Goal: Task Accomplishment & Management: Use online tool/utility

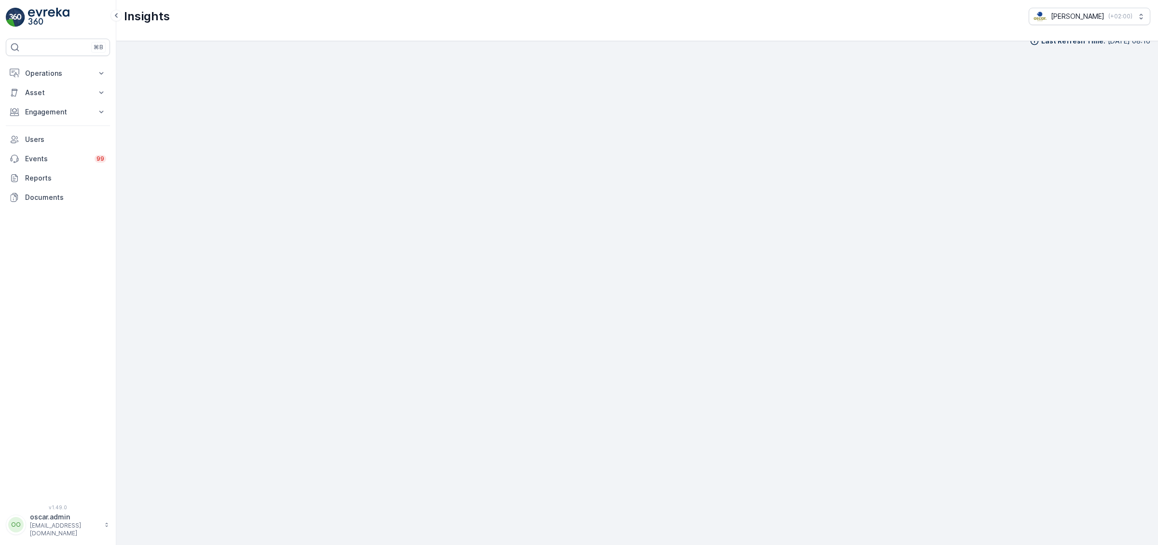
scroll to position [14, 0]
click at [801, 28] on div "Insights [PERSON_NAME] ( +02:00 )" at bounding box center [637, 20] width 1042 height 41
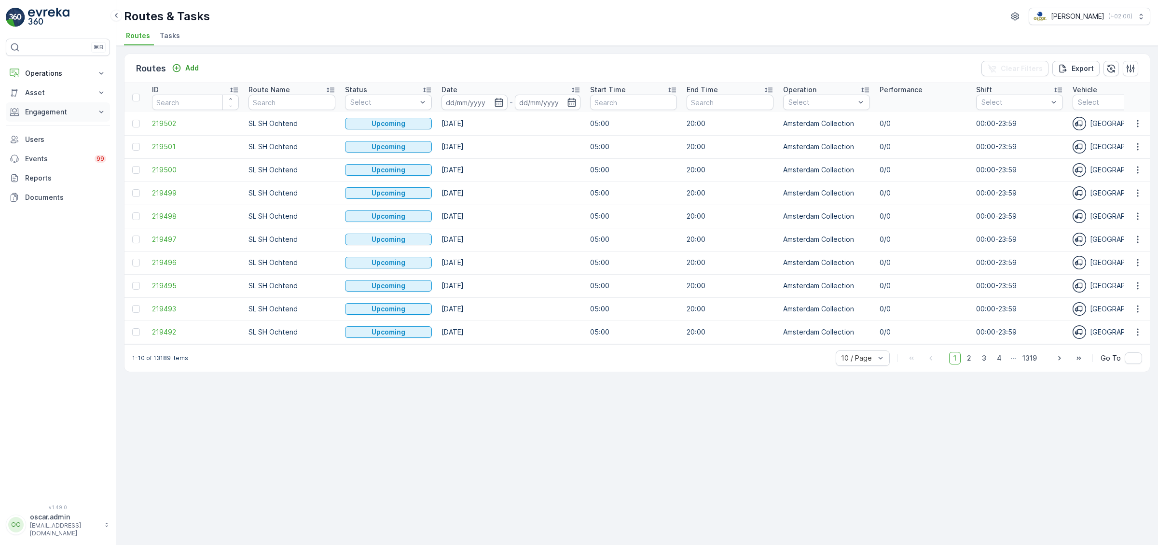
click at [42, 112] on p "Engagement" at bounding box center [58, 112] width 66 height 10
click at [44, 136] on link "Entities" at bounding box center [65, 142] width 89 height 14
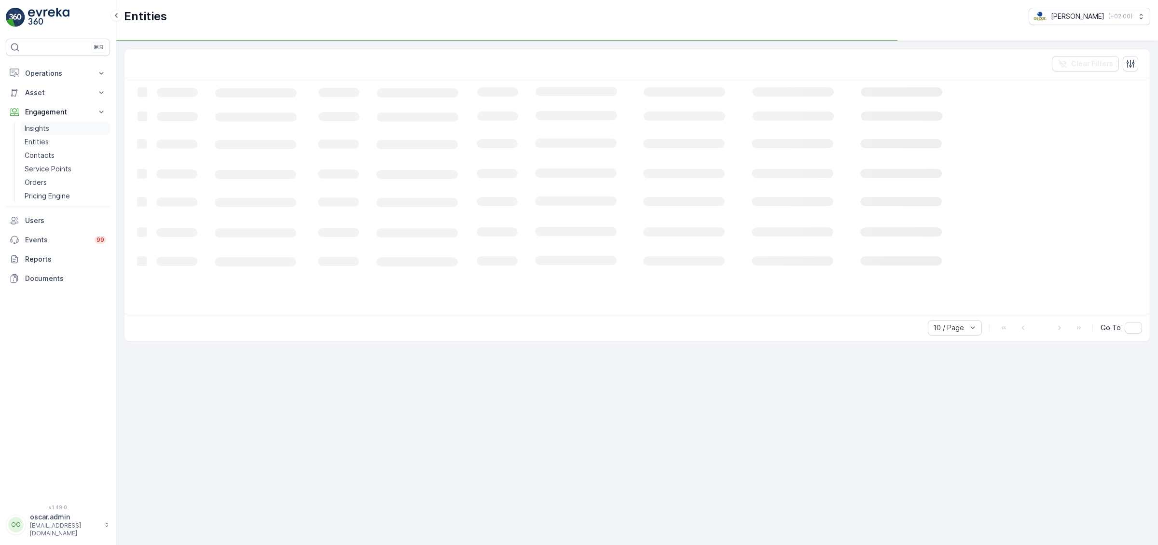
click at [48, 127] on p "Insights" at bounding box center [37, 129] width 25 height 10
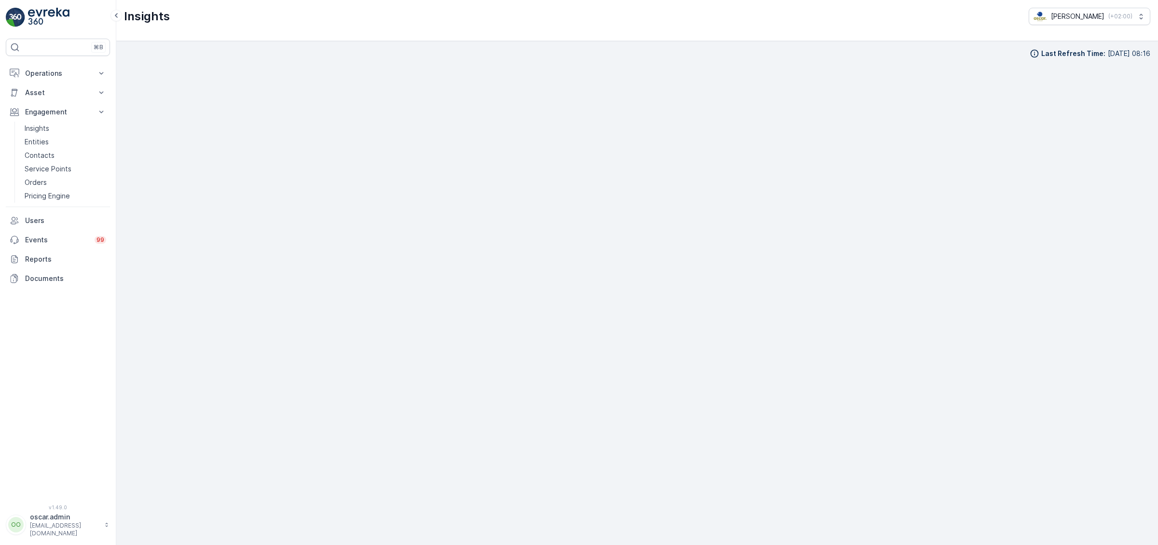
drag, startPoint x: 827, startPoint y: 67, endPoint x: 791, endPoint y: 37, distance: 47.3
click at [791, 37] on div "Insights Oscar Circulair ( +02:00 )" at bounding box center [637, 20] width 1042 height 41
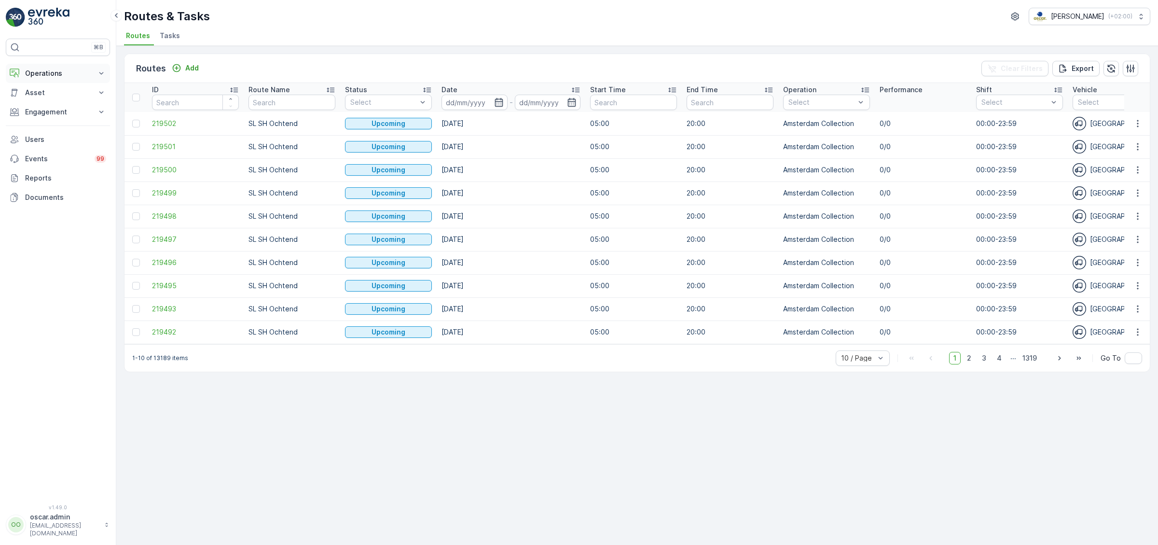
click at [59, 74] on p "Operations" at bounding box center [58, 74] width 66 height 10
click at [49, 105] on p "Planning" at bounding box center [38, 103] width 27 height 10
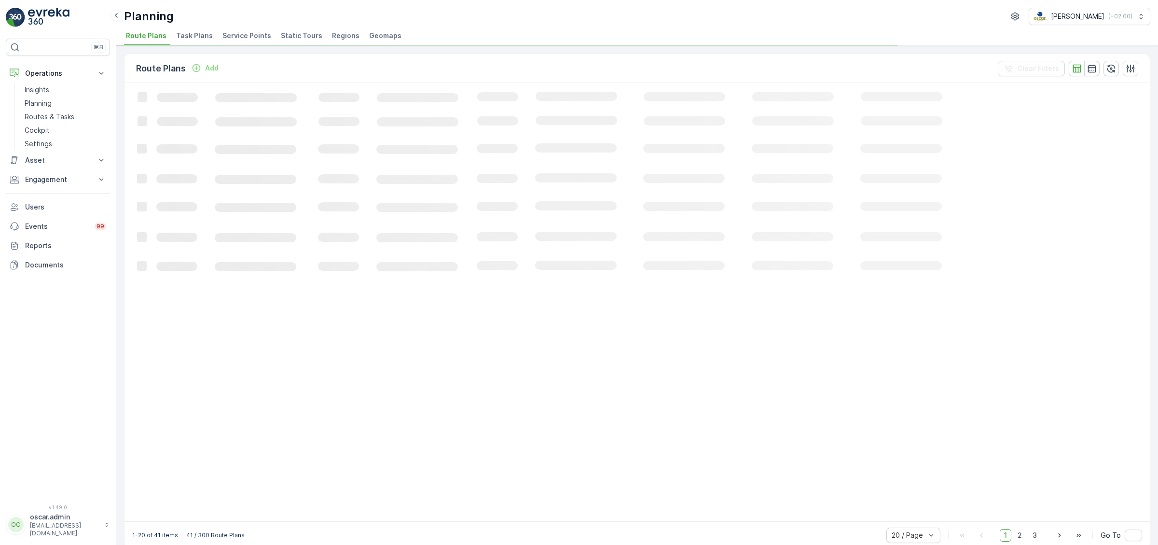
click at [245, 35] on span "Service Points" at bounding box center [246, 36] width 49 height 10
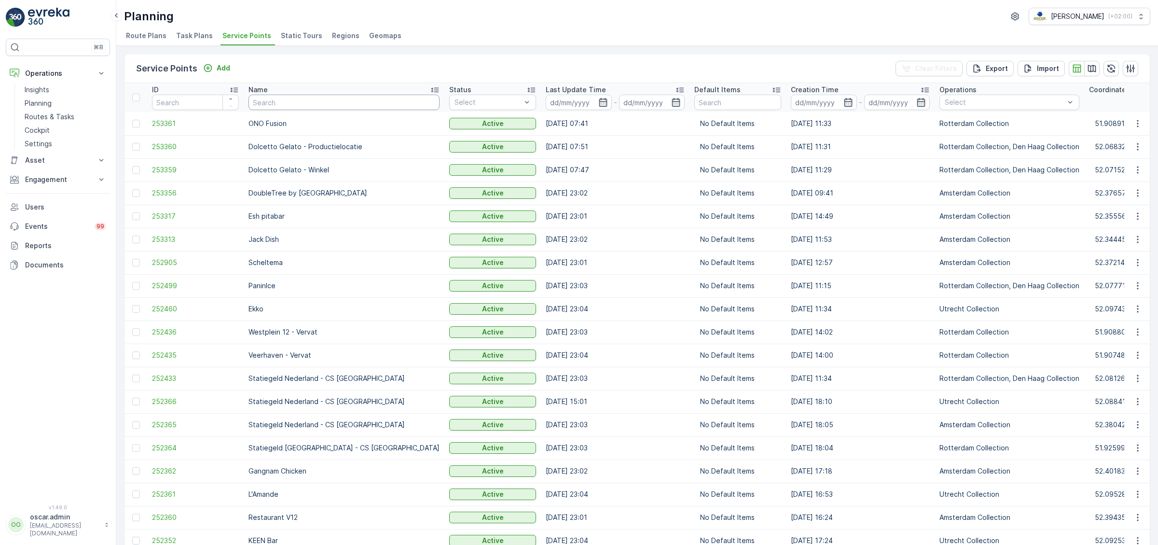
click at [324, 100] on input "text" at bounding box center [344, 102] width 191 height 15
type input "thijs"
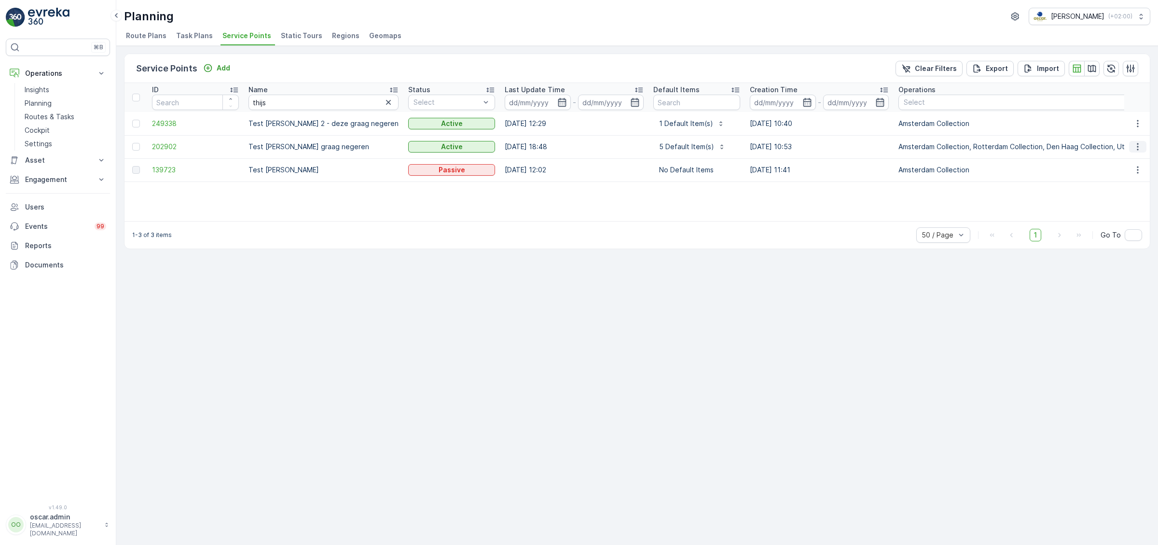
click at [1140, 144] on icon "button" at bounding box center [1138, 147] width 10 height 10
click at [1106, 175] on span "Edit Service Point" at bounding box center [1110, 174] width 58 height 10
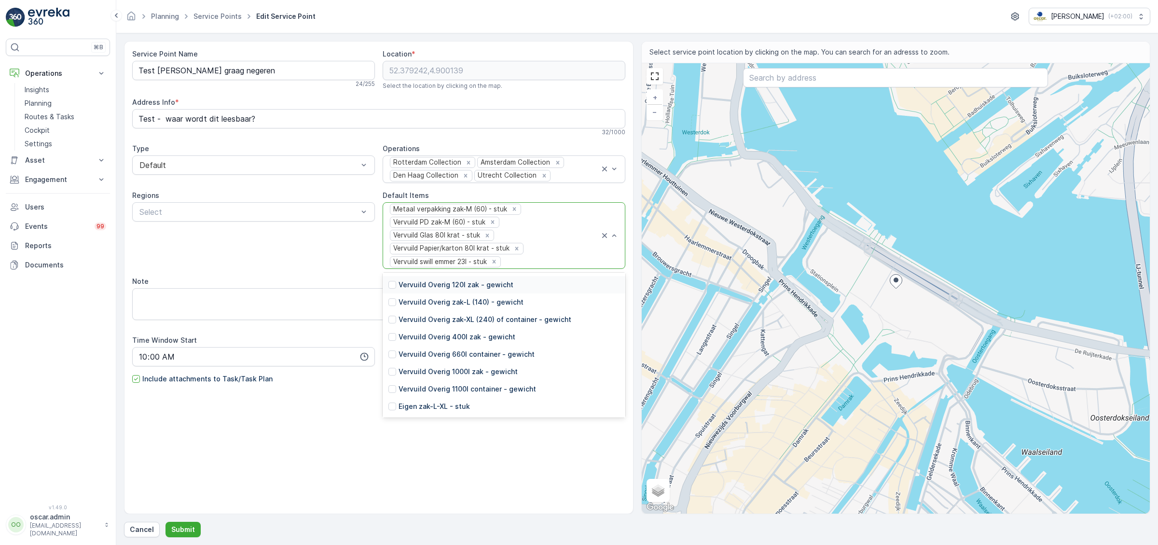
scroll to position [3475, 0]
click at [393, 320] on div at bounding box center [393, 322] width 8 height 8
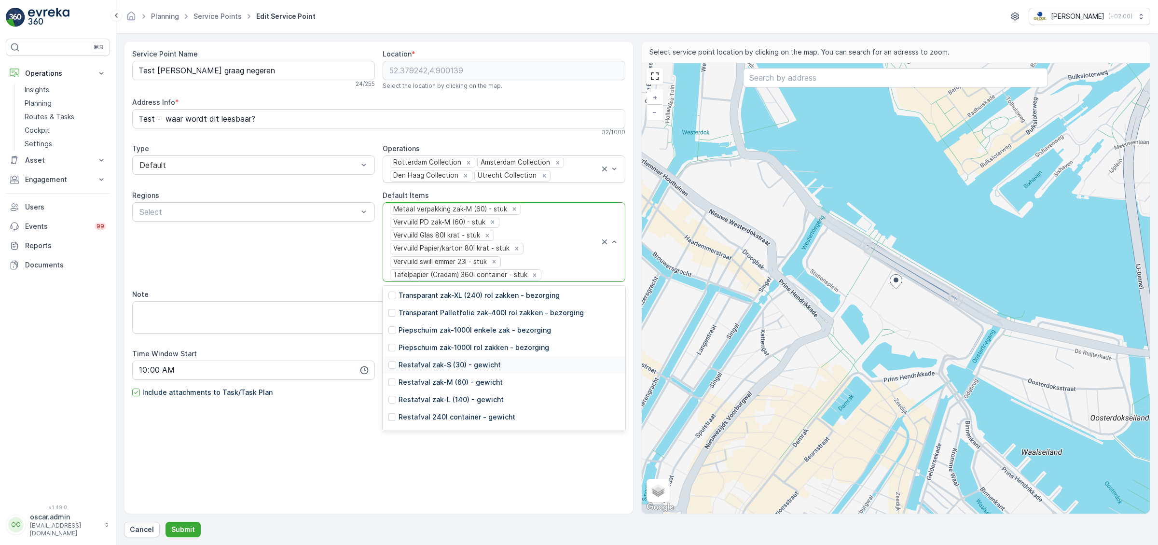
scroll to position [1737, 0]
click at [513, 208] on icon "Remove Metaal verpakking zak-M (60) - stuk" at bounding box center [514, 209] width 3 height 3
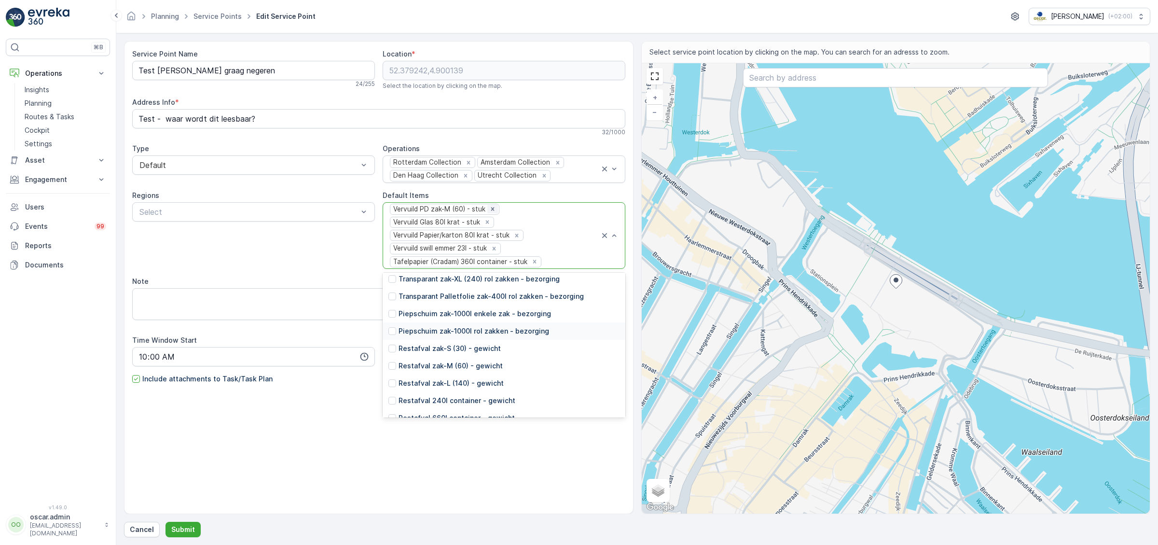
click at [494, 210] on icon "Remove Vervuild PD zak-M (60) - stuk" at bounding box center [492, 209] width 7 height 7
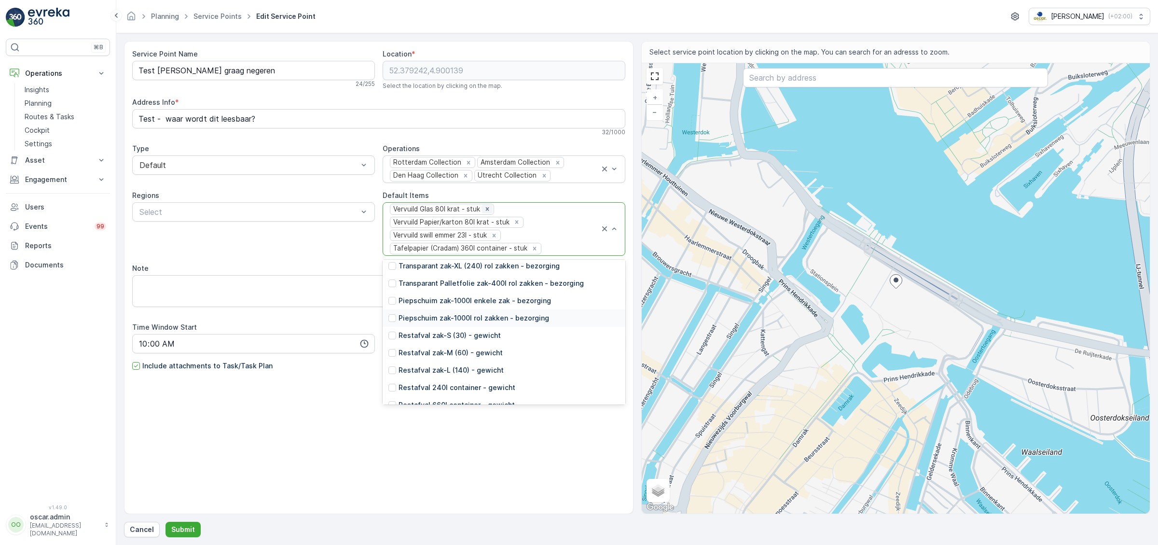
click at [490, 208] on div "Remove Vervuild Glas 80l krat - stuk" at bounding box center [487, 209] width 11 height 9
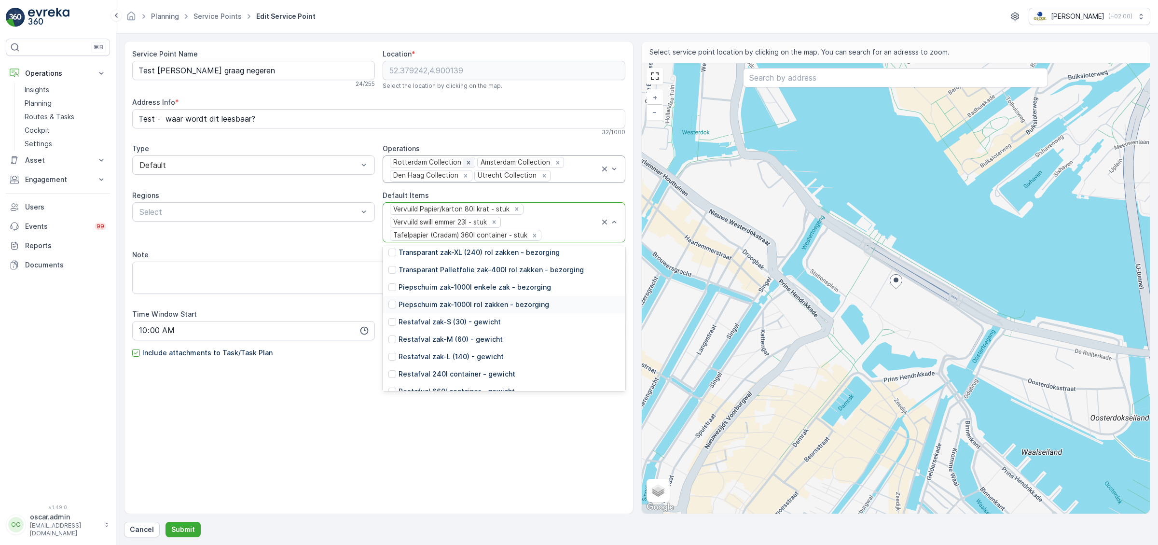
drag, startPoint x: 469, startPoint y: 161, endPoint x: 468, endPoint y: 167, distance: 5.9
click at [469, 162] on icon "Remove Rotterdam Collection" at bounding box center [468, 162] width 7 height 7
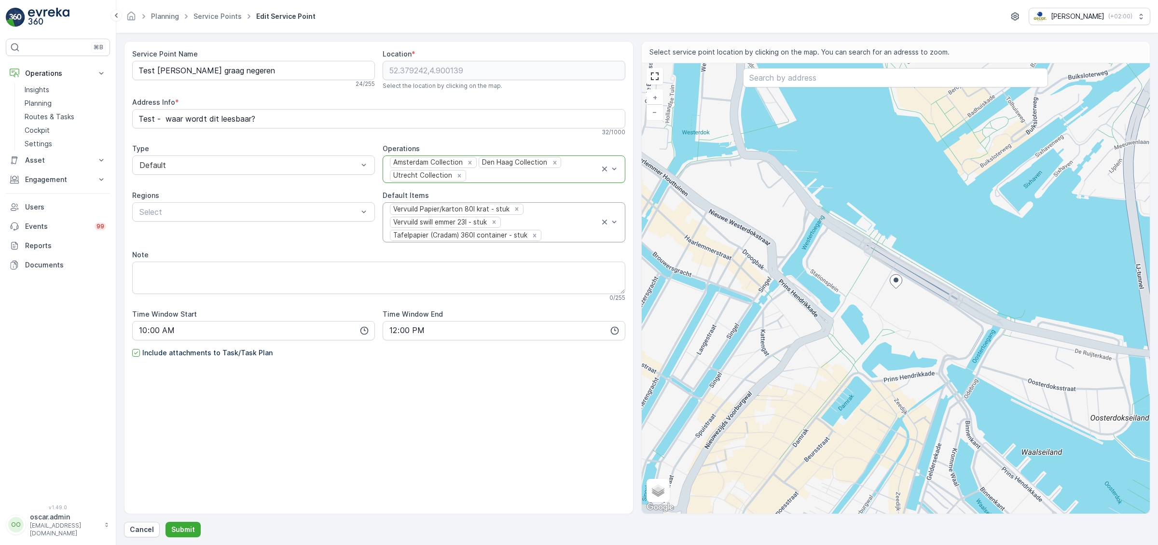
click at [462, 179] on div "Utrecht Collection" at bounding box center [428, 175] width 76 height 11
drag, startPoint x: 459, startPoint y: 174, endPoint x: 465, endPoint y: 170, distance: 7.4
click at [459, 173] on icon "Remove Utrecht Collection" at bounding box center [459, 175] width 7 height 7
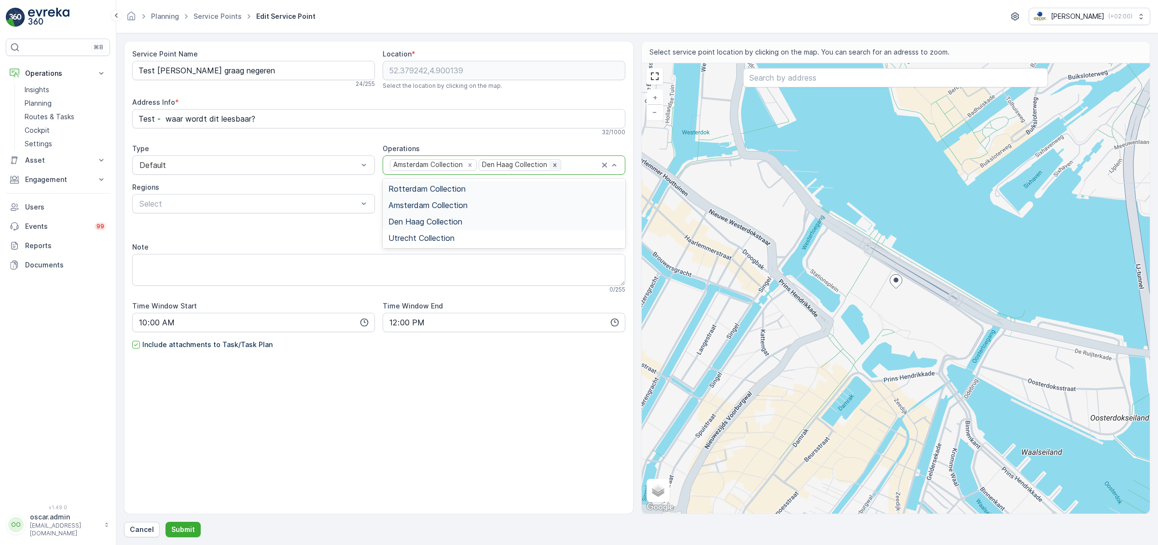
click at [556, 164] on div "Remove Den Haag Collection" at bounding box center [555, 165] width 11 height 9
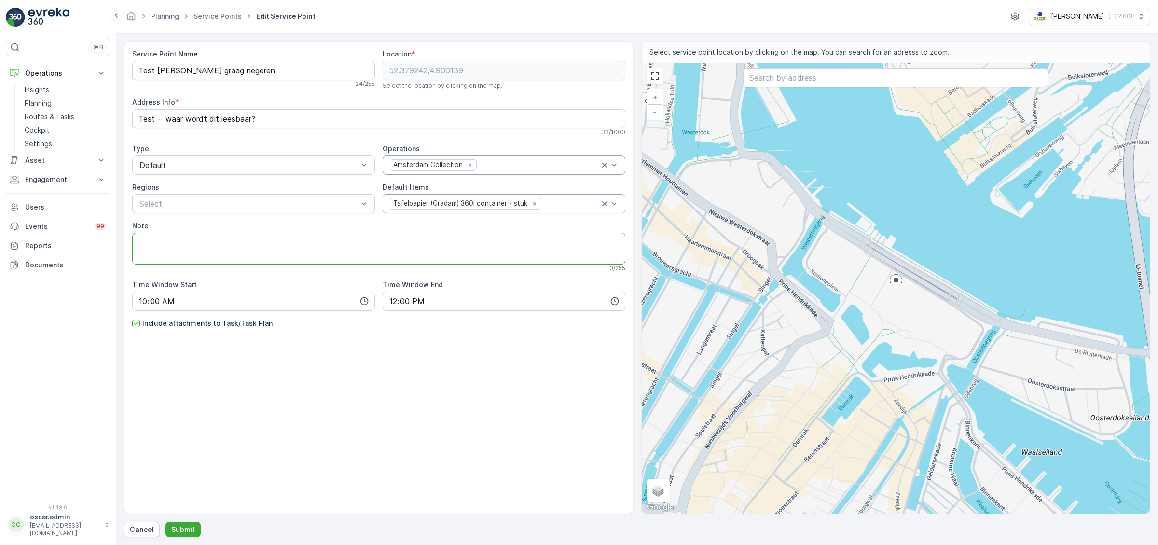
drag, startPoint x: 339, startPoint y: 241, endPoint x: 360, endPoint y: 233, distance: 22.3
click at [339, 240] on textarea "Note" at bounding box center [378, 249] width 493 height 32
click at [616, 210] on div at bounding box center [609, 204] width 19 height 18
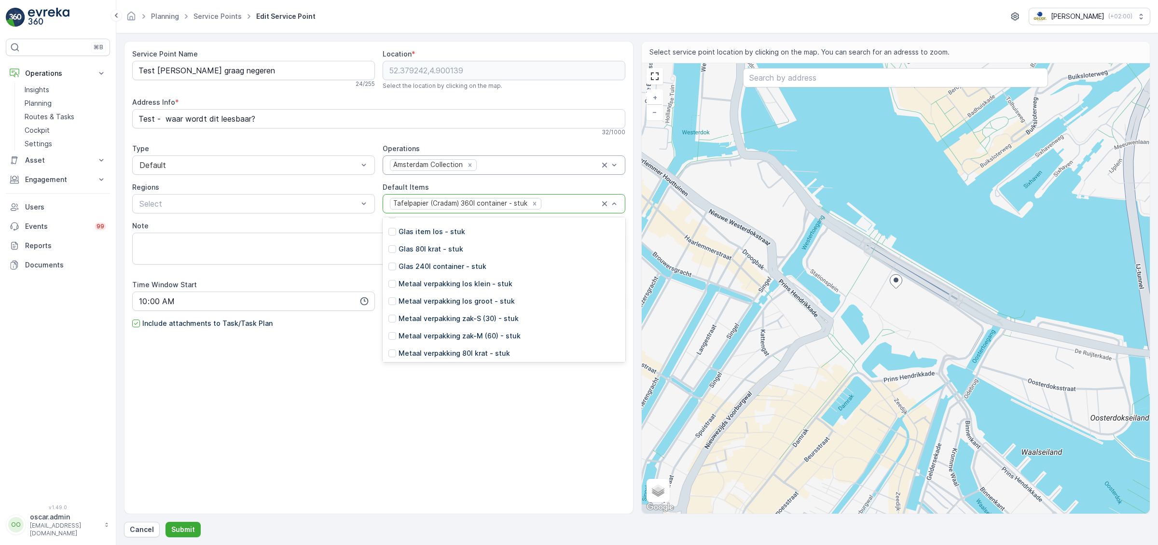
scroll to position [695, 0]
click at [442, 287] on div "Sinaasappelschillen 120l container - stuk" at bounding box center [504, 292] width 243 height 17
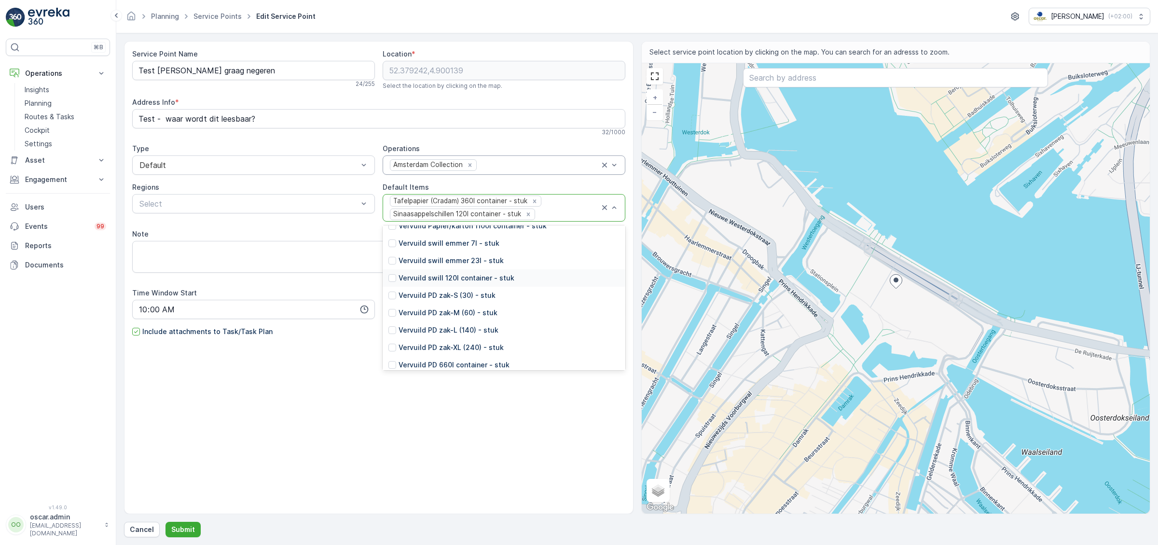
scroll to position [927, 0]
click at [439, 314] on p "Grofvuil 660l container - stuk" at bounding box center [448, 313] width 99 height 10
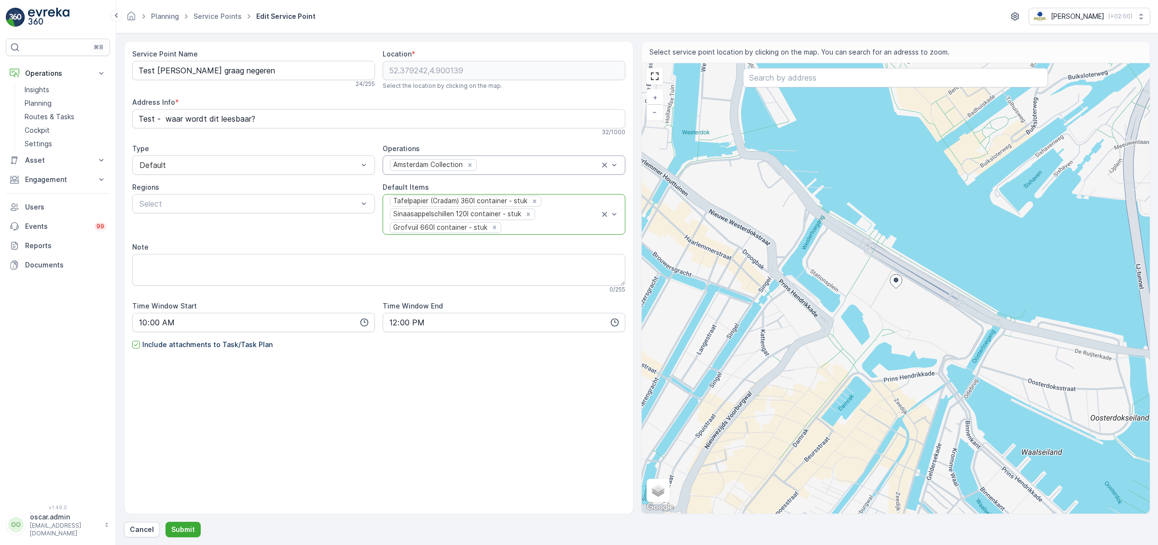
click at [379, 383] on div "Service Point Name Test [PERSON_NAME] graag negeren 24 / 255 Location * [GEOGRA…" at bounding box center [378, 222] width 493 height 347
click at [181, 531] on p "Submit" at bounding box center [183, 530] width 24 height 10
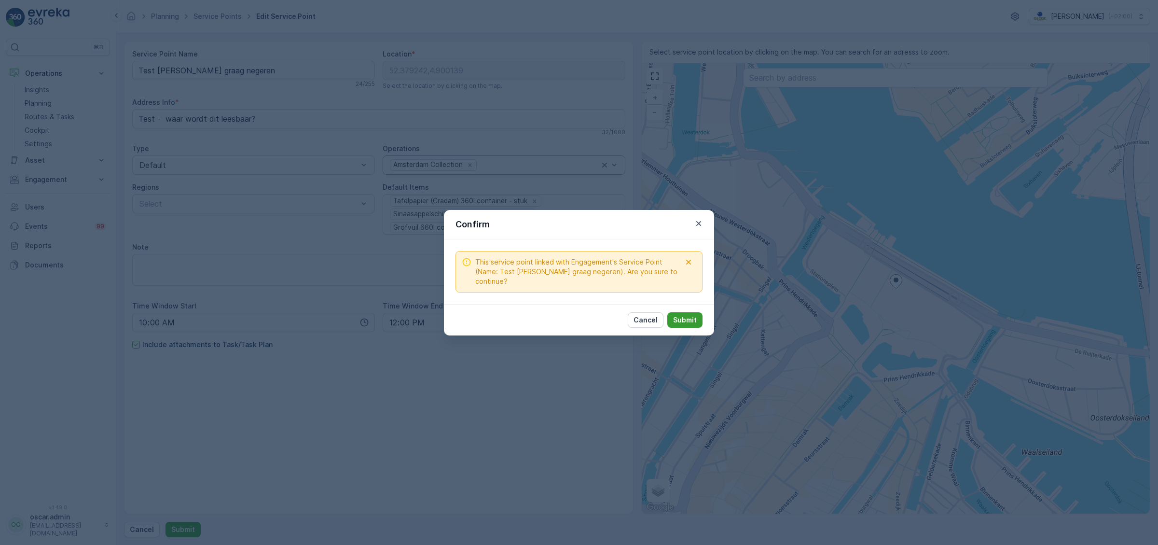
click at [681, 315] on p "Submit" at bounding box center [685, 320] width 24 height 10
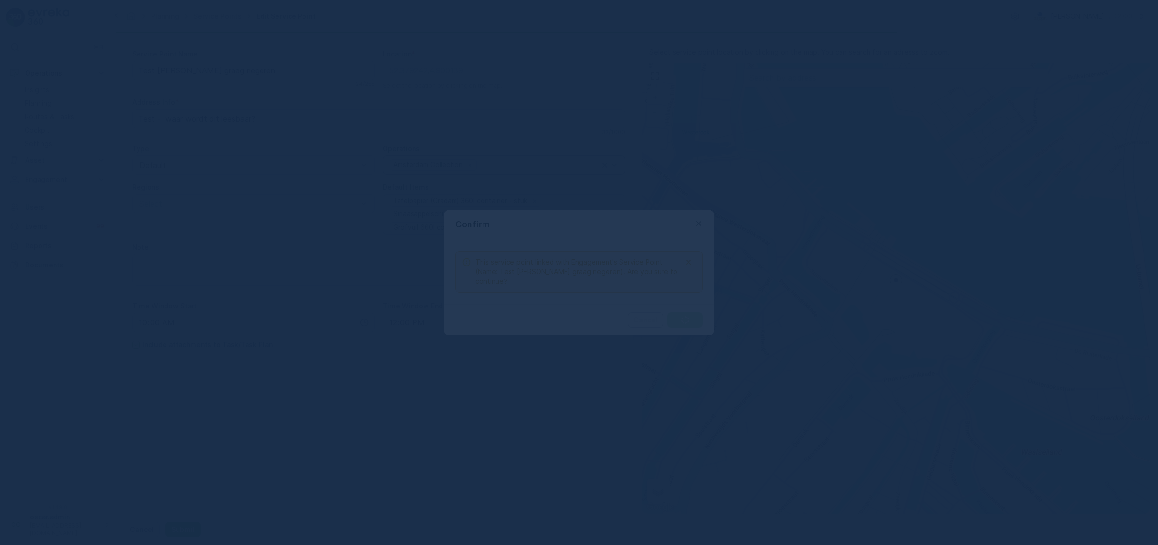
click at [637, 314] on div at bounding box center [579, 272] width 1158 height 545
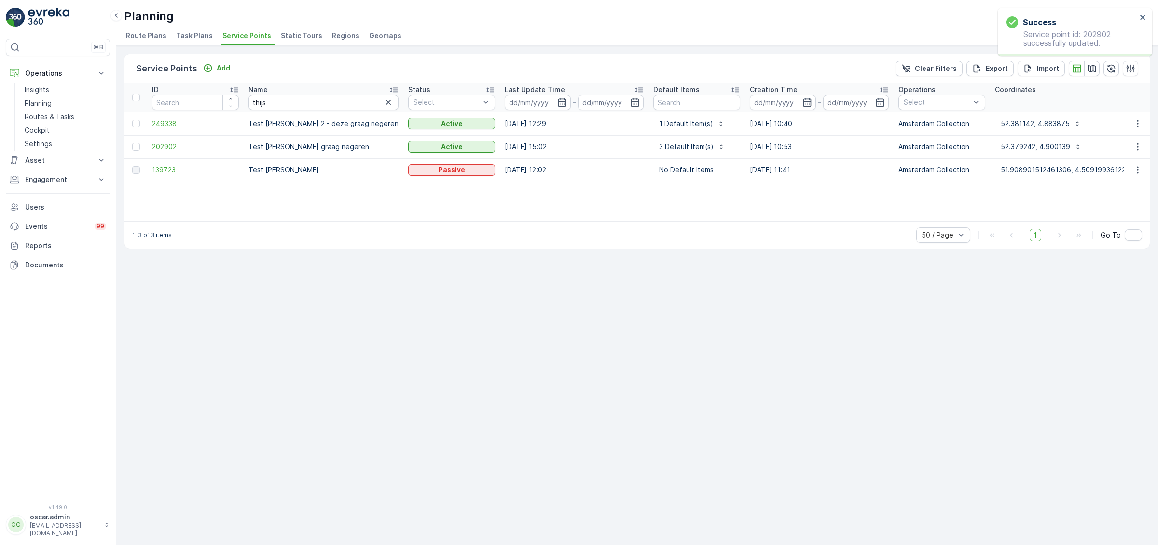
click at [187, 36] on span "Task Plans" at bounding box center [194, 36] width 37 height 10
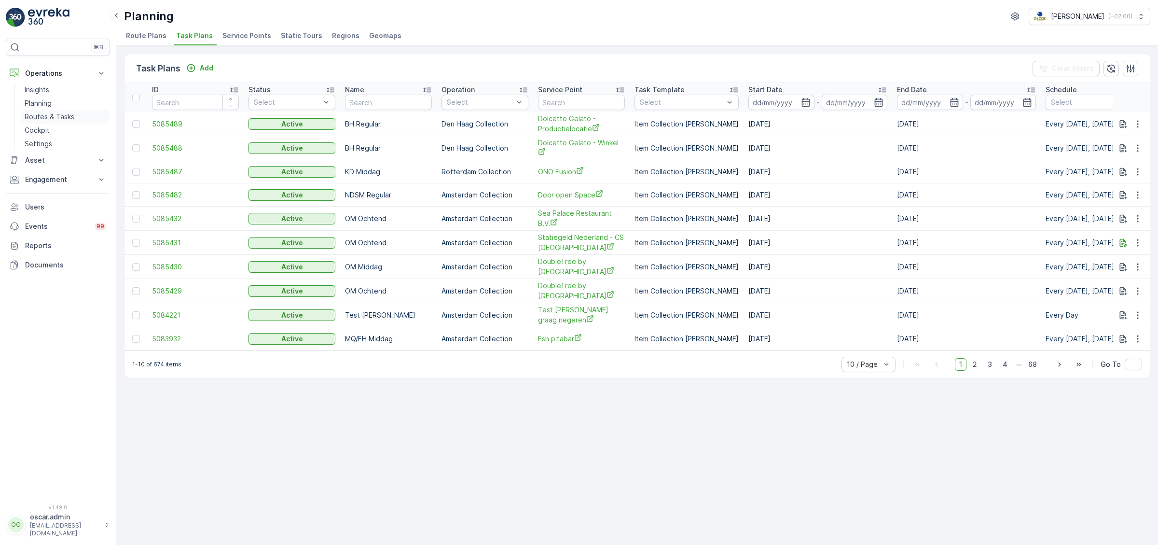
click at [49, 113] on p "Routes & Tasks" at bounding box center [50, 117] width 50 height 10
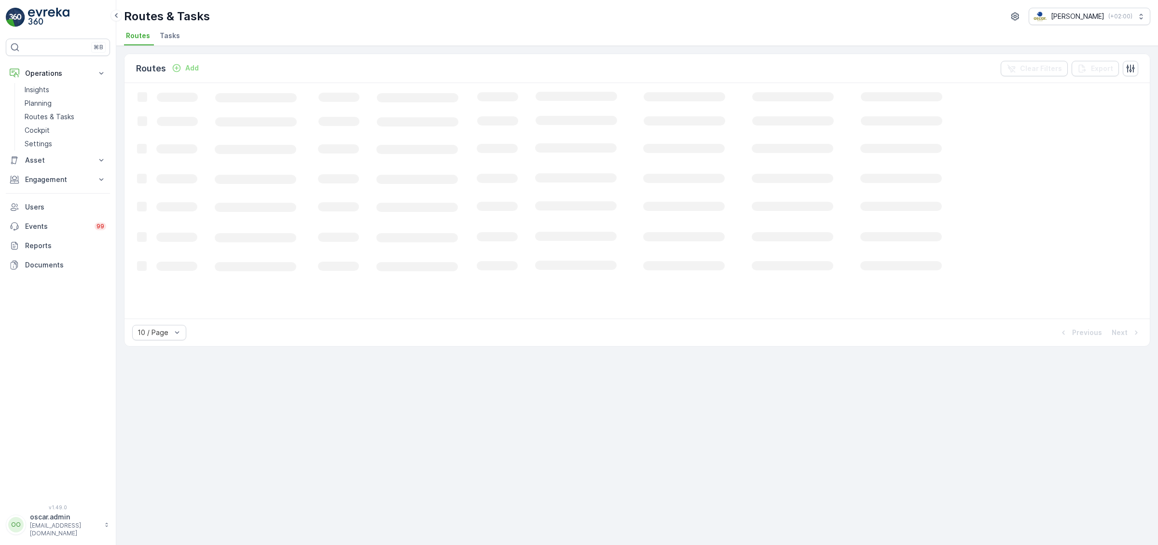
click at [171, 42] on li "Tasks" at bounding box center [171, 37] width 26 height 16
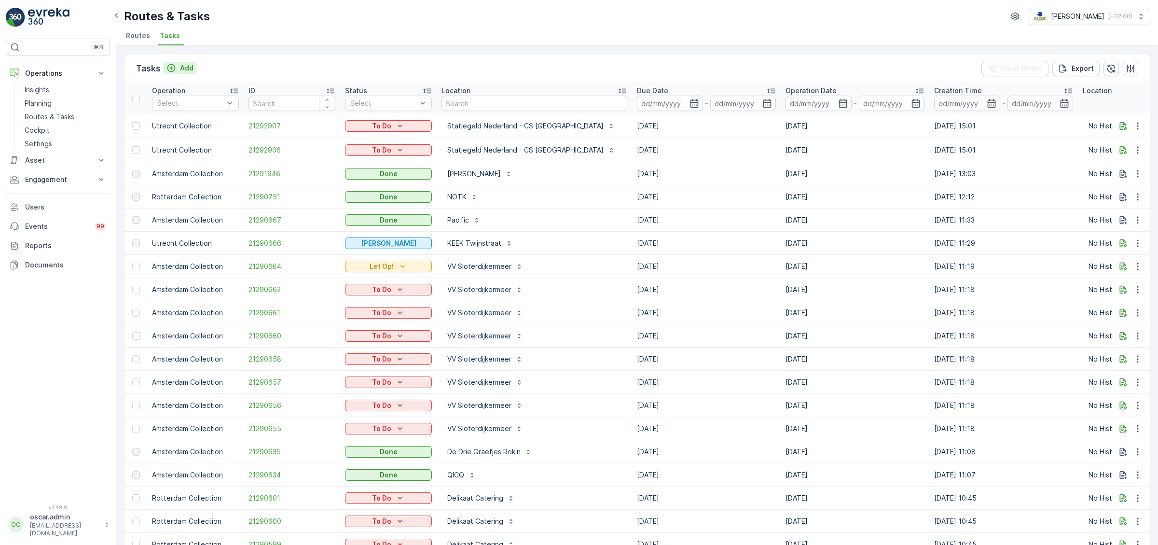
click at [189, 68] on p "Add" at bounding box center [187, 68] width 14 height 10
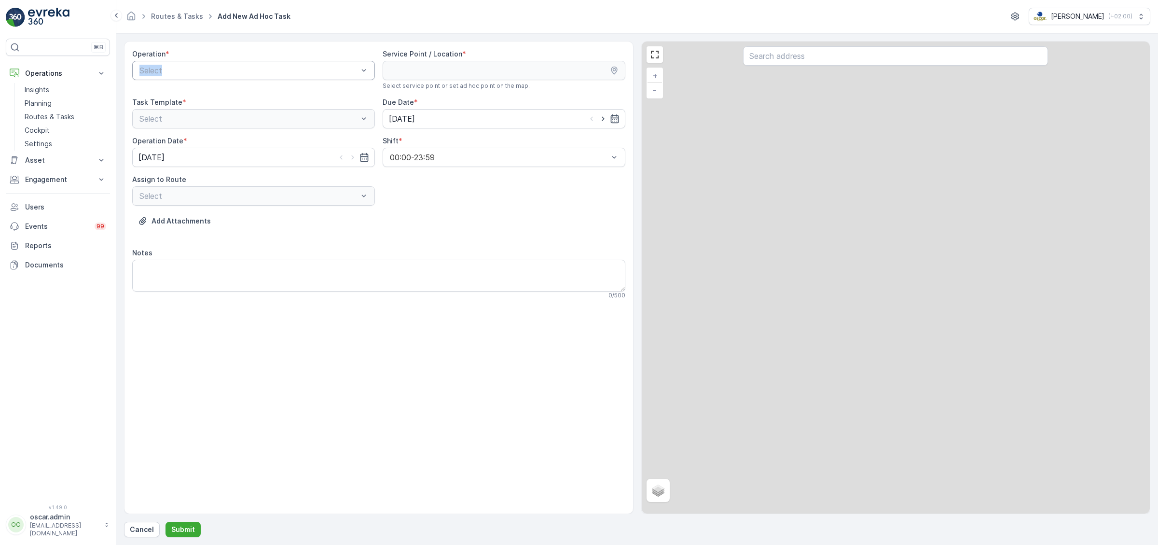
drag, startPoint x: 240, startPoint y: 59, endPoint x: 236, endPoint y: 69, distance: 10.7
click at [238, 68] on div "Operation * Select" at bounding box center [253, 69] width 243 height 41
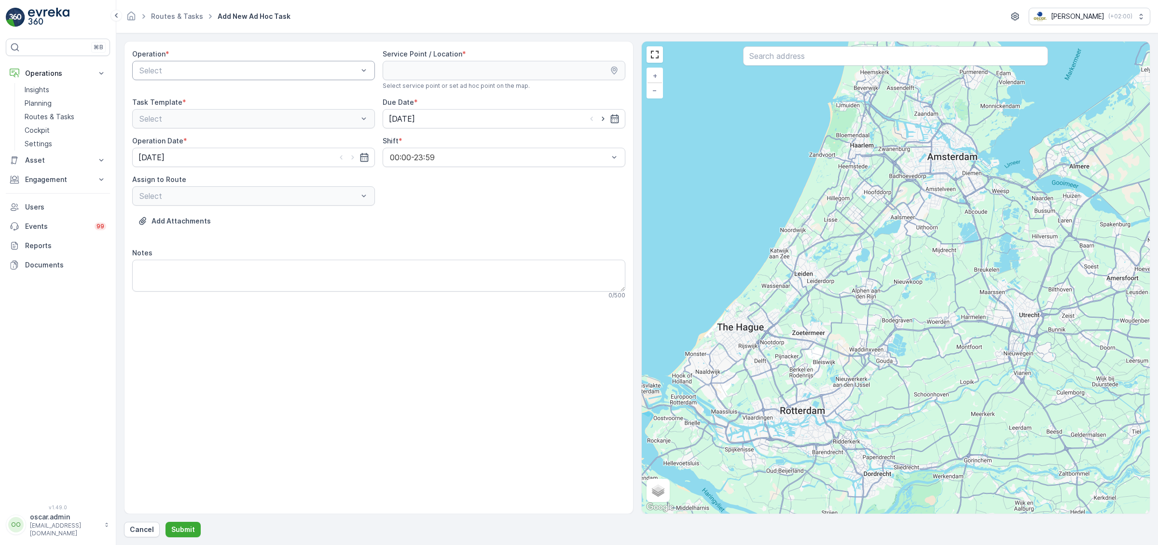
click at [216, 62] on div "Select" at bounding box center [253, 70] width 243 height 19
drag, startPoint x: 194, startPoint y: 96, endPoint x: 250, endPoint y: 77, distance: 60.0
click at [194, 96] on span "Amsterdam Collection" at bounding box center [177, 94] width 79 height 9
click at [436, 50] on span "Service Point / Location" at bounding box center [423, 54] width 80 height 10
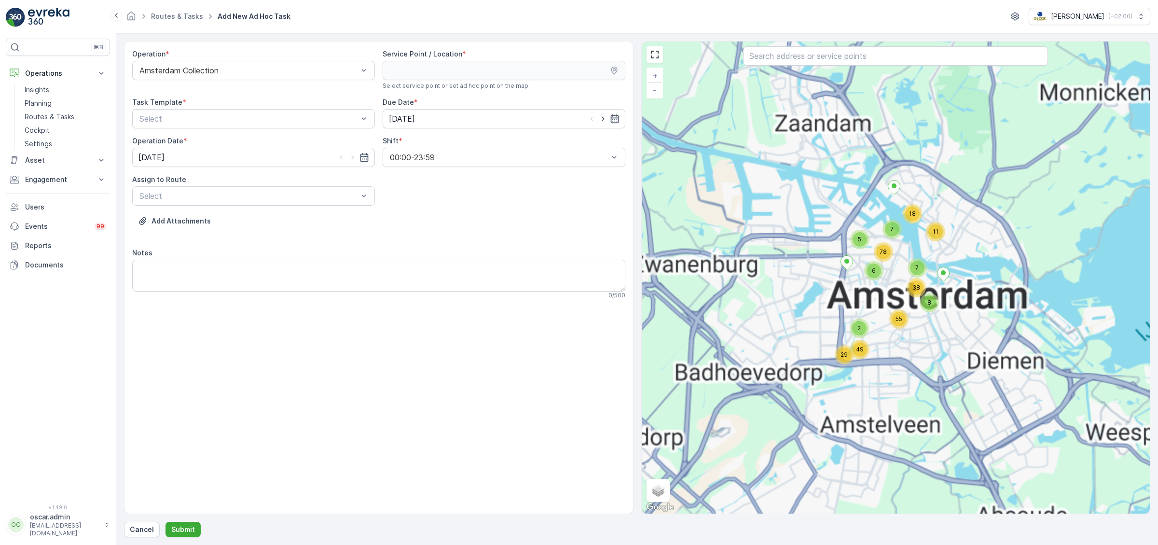
drag, startPoint x: 783, startPoint y: 67, endPoint x: 785, endPoint y: 62, distance: 5.2
click at [783, 67] on div at bounding box center [895, 56] width 305 height 21
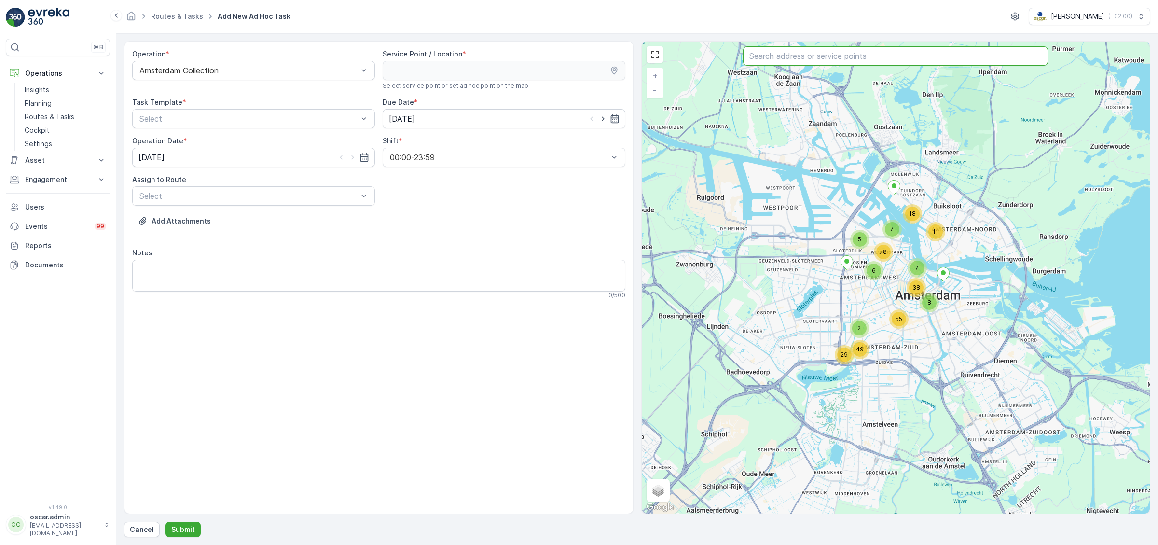
click at [786, 58] on input "text" at bounding box center [895, 55] width 305 height 19
type input "thijs"
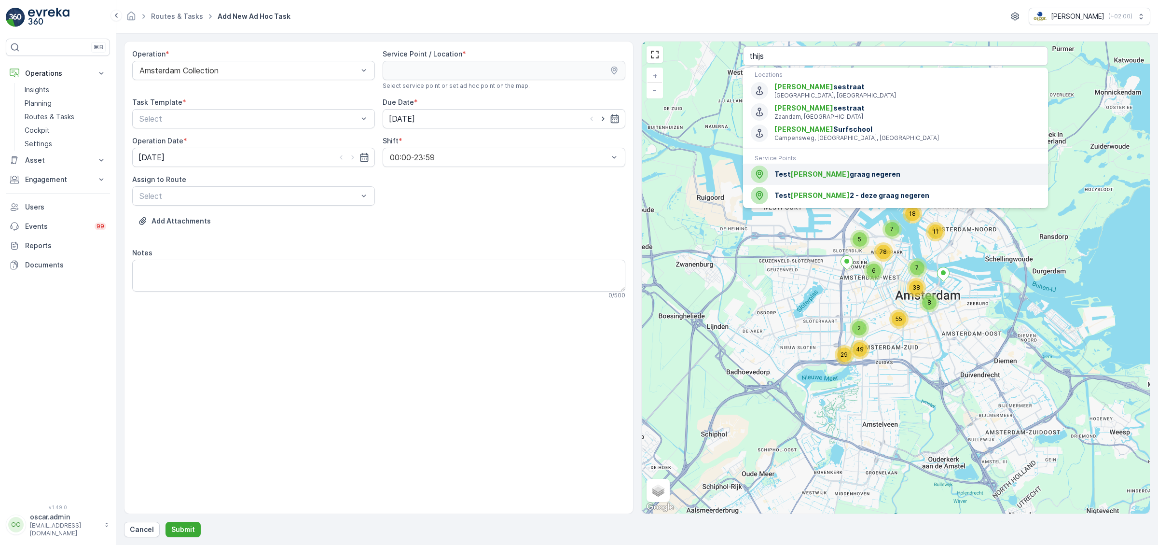
click at [810, 176] on span "Test [PERSON_NAME] graag negeren" at bounding box center [908, 174] width 266 height 10
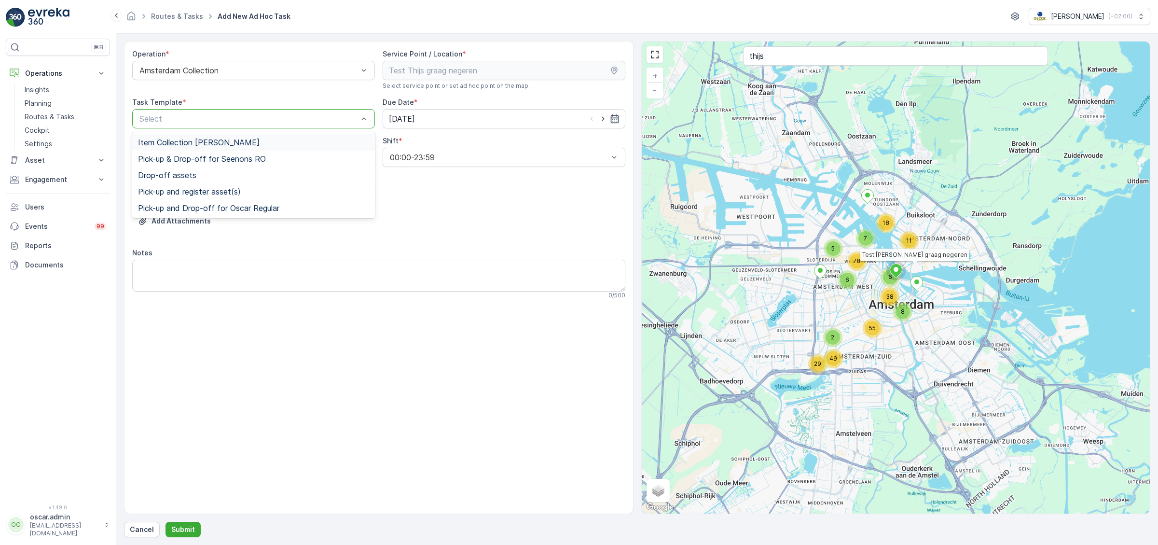
click at [221, 145] on span "Item Collection [PERSON_NAME]" at bounding box center [199, 142] width 122 height 9
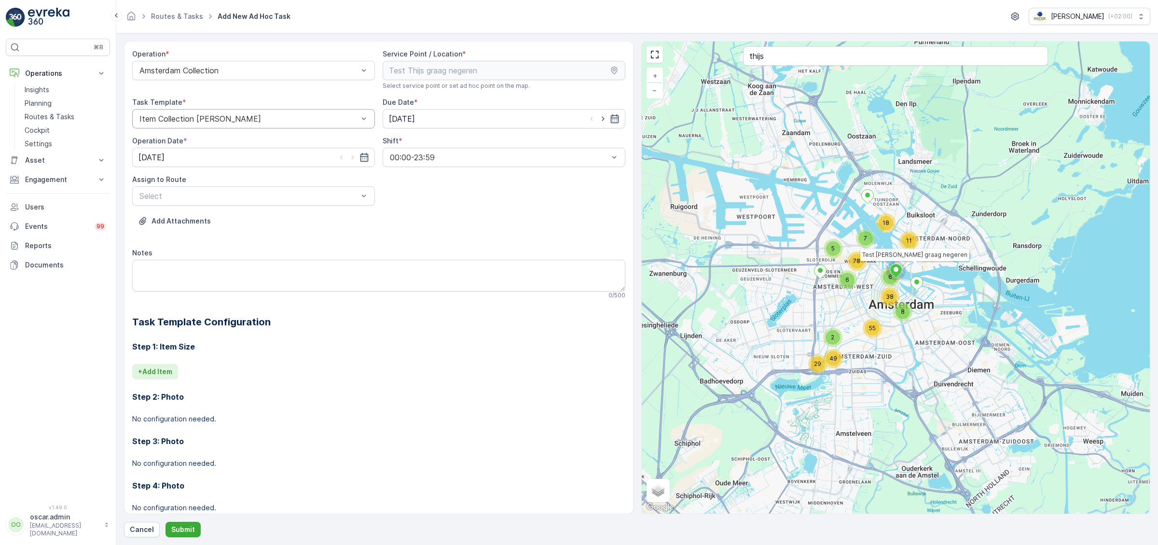
click at [166, 372] on p "+ Add Item" at bounding box center [155, 372] width 34 height 10
click at [296, 382] on div at bounding box center [336, 385] width 395 height 9
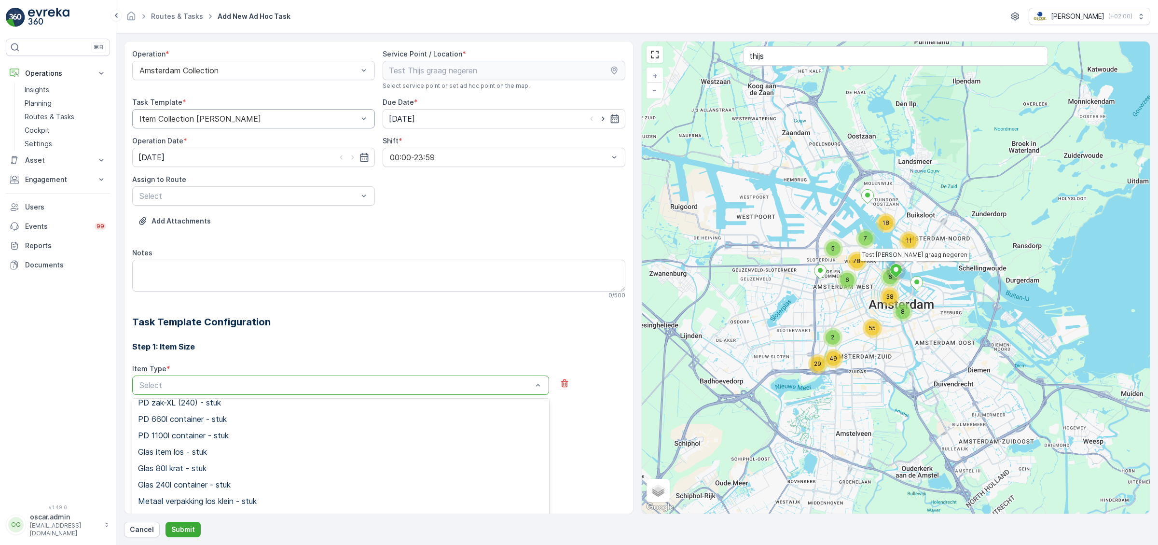
scroll to position [463, 0]
click at [218, 490] on span "Pastic jerrycan of fust los item - stuk" at bounding box center [205, 487] width 134 height 9
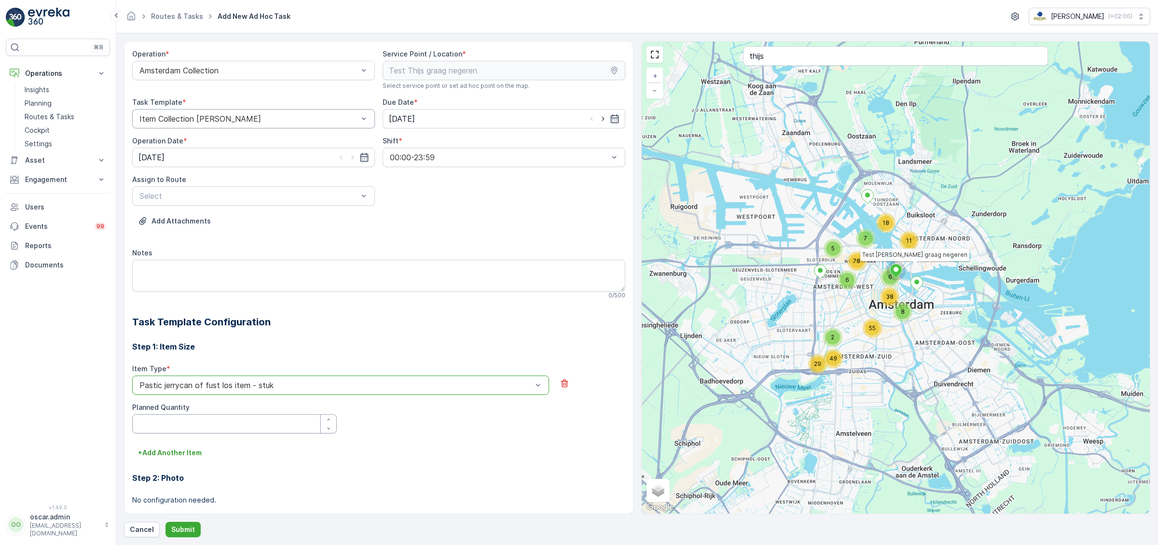
click at [196, 427] on Quantity "Planned Quantity" at bounding box center [234, 423] width 205 height 19
type Quantity "1"
click at [190, 530] on p "Submit" at bounding box center [183, 530] width 24 height 10
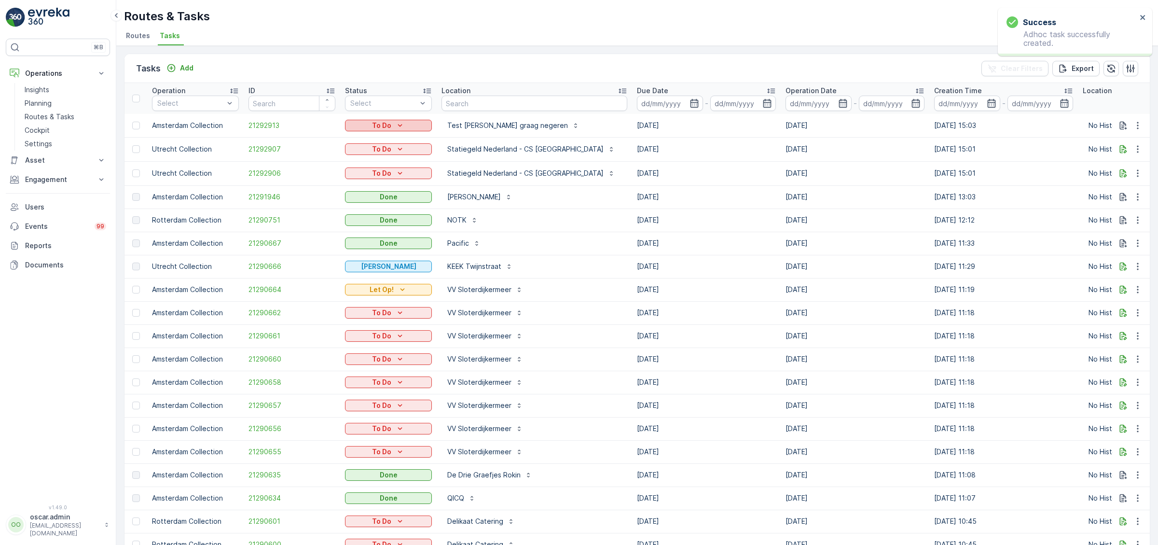
click at [421, 125] on div "To Do" at bounding box center [388, 126] width 79 height 10
click at [365, 167] on span "Done" at bounding box center [359, 166] width 17 height 10
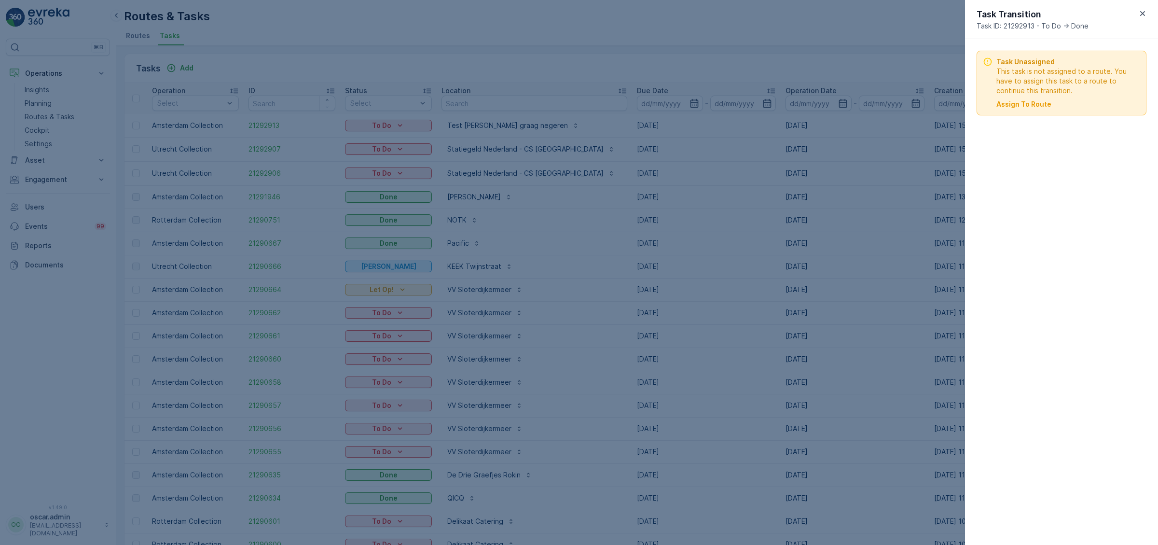
click at [610, 42] on div at bounding box center [579, 272] width 1158 height 545
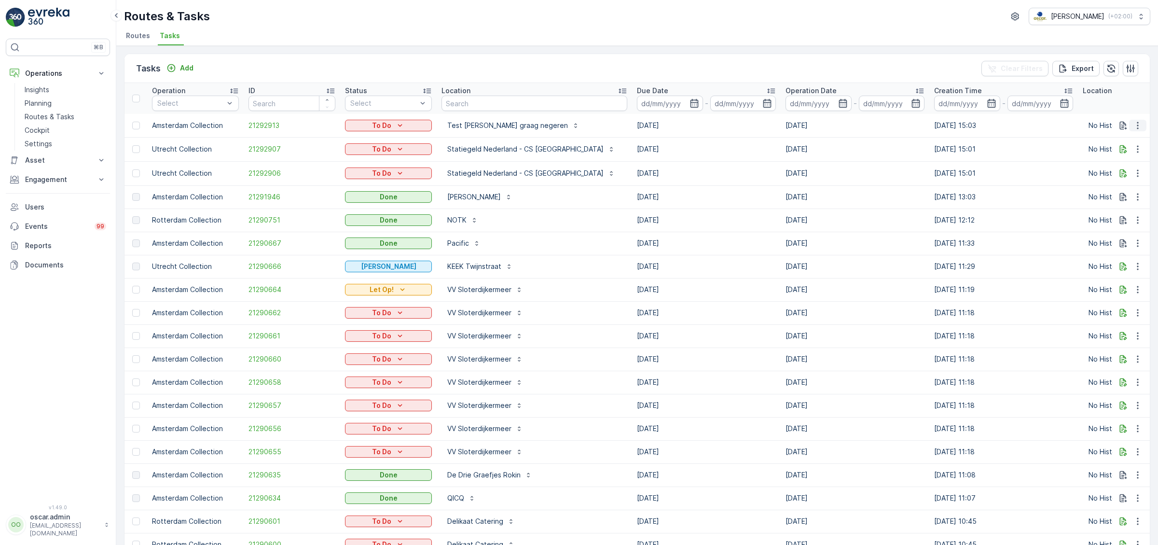
click at [1137, 125] on icon "button" at bounding box center [1138, 126] width 10 height 10
click at [1109, 167] on span "Change Route" at bounding box center [1113, 167] width 47 height 10
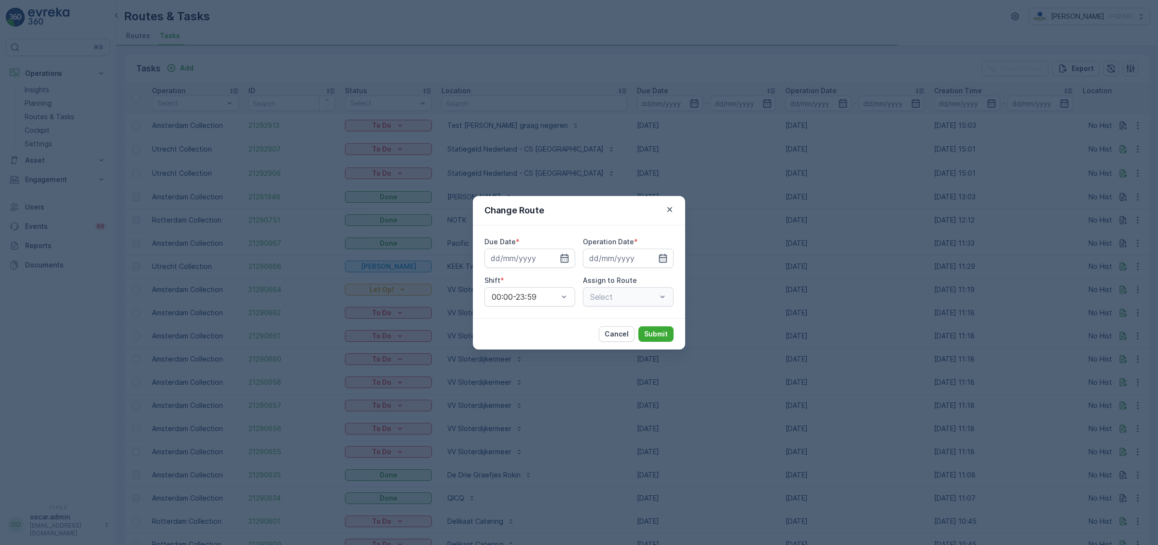
type input "[DATE]"
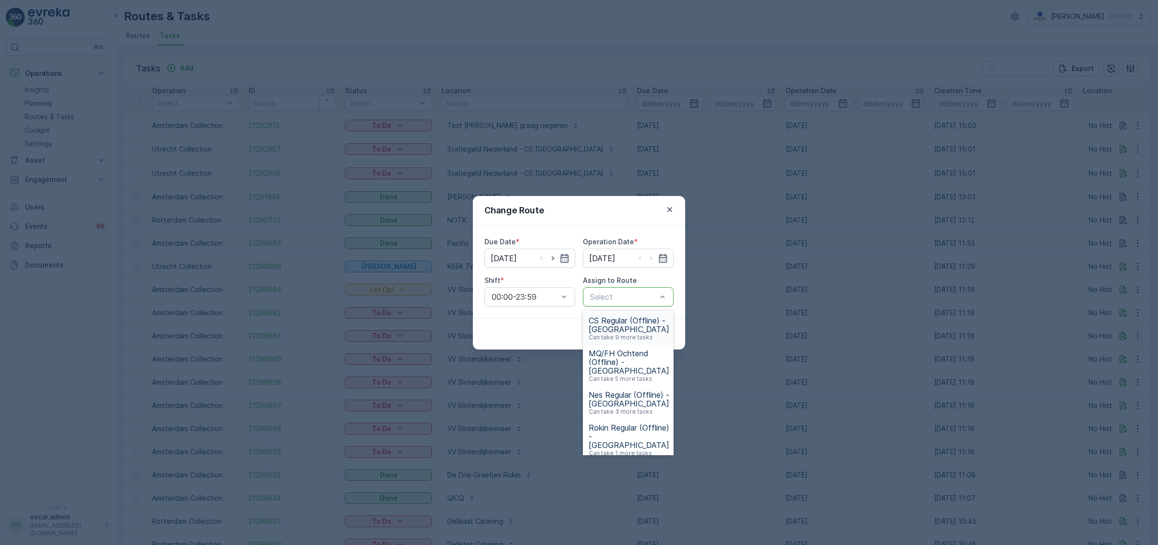
click at [619, 297] on div at bounding box center [623, 296] width 69 height 9
click at [637, 325] on span "CS Regular (Offline) - [GEOGRAPHIC_DATA]" at bounding box center [629, 324] width 81 height 17
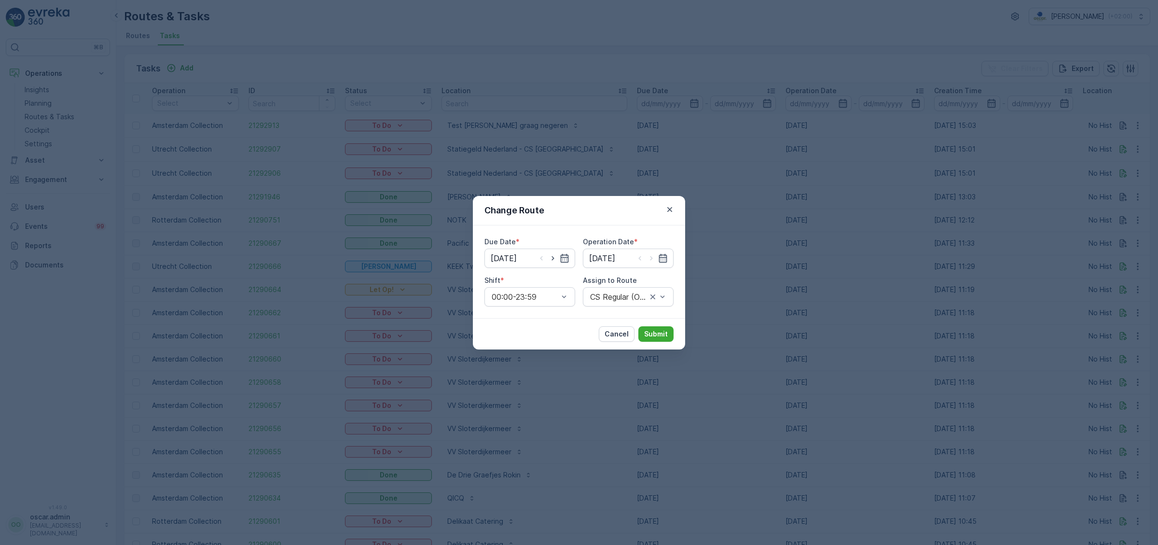
click at [659, 320] on div "Cancel Submit" at bounding box center [579, 333] width 212 height 31
click at [655, 332] on p "Submit" at bounding box center [656, 334] width 24 height 10
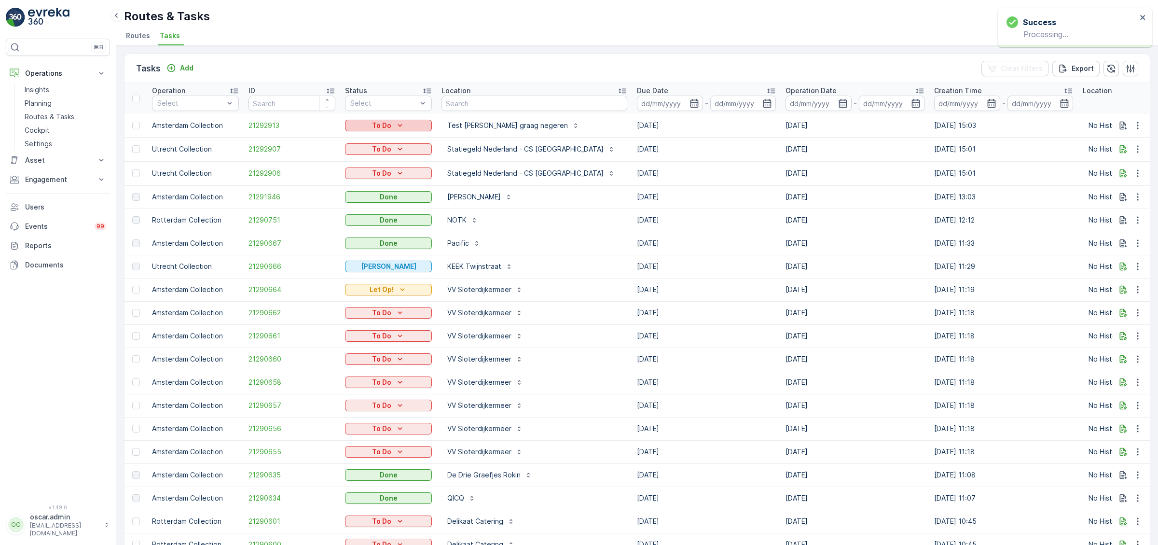
click at [405, 129] on div "To Do" at bounding box center [388, 126] width 79 height 10
click at [363, 167] on span "Done" at bounding box center [359, 166] width 17 height 10
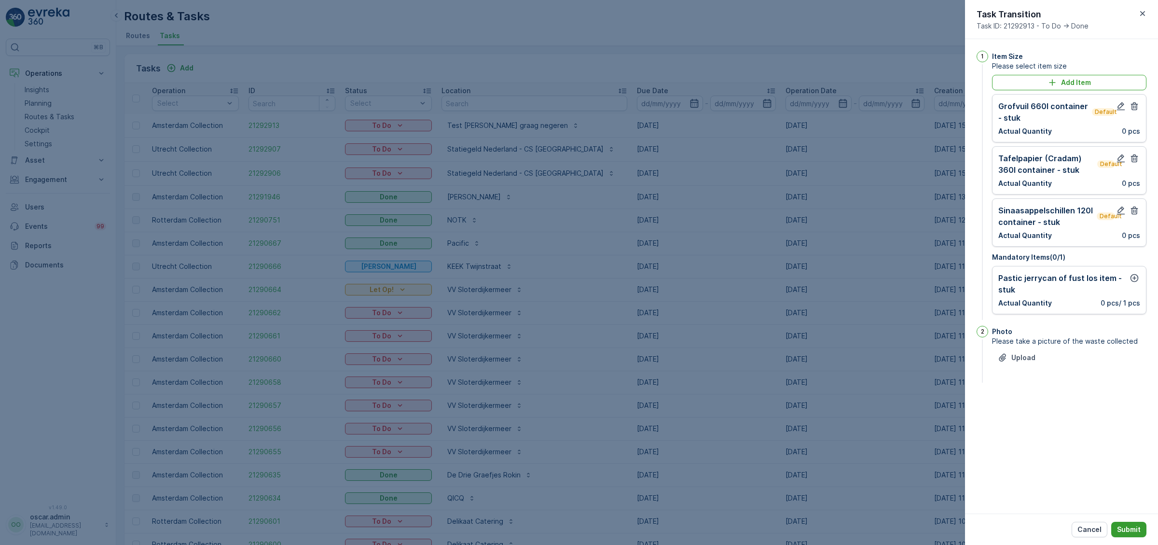
click at [1136, 528] on p "Submit" at bounding box center [1129, 530] width 24 height 10
click at [1138, 276] on icon "button" at bounding box center [1135, 278] width 8 height 8
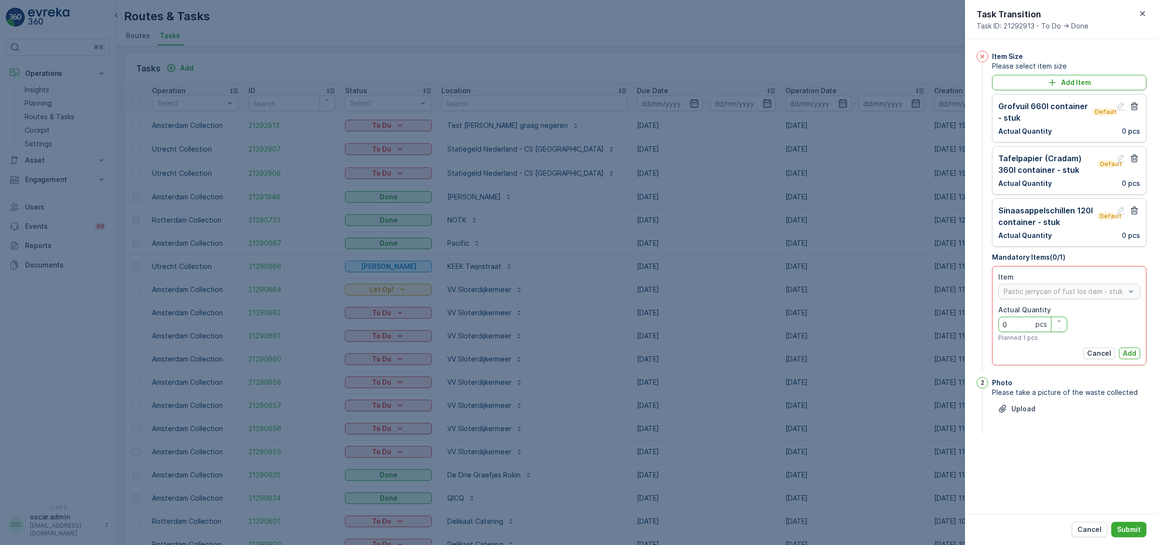
click at [1017, 328] on Quantity "0" at bounding box center [1033, 324] width 69 height 15
type Quantity "1"
click at [1025, 406] on p "Upload" at bounding box center [1024, 409] width 24 height 10
click at [1128, 355] on p "Add" at bounding box center [1130, 353] width 14 height 10
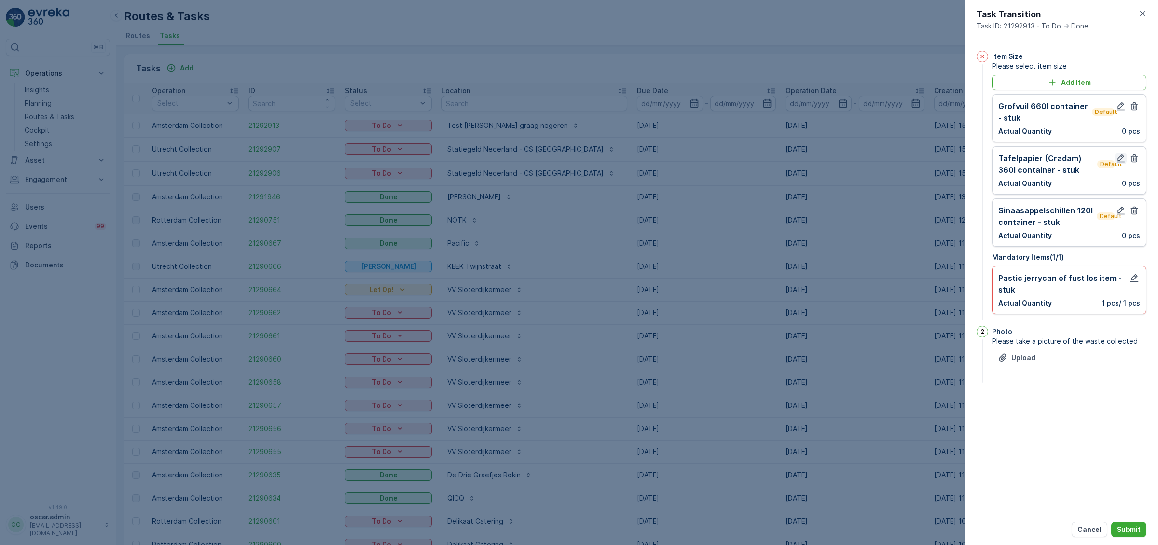
click at [1120, 158] on icon "button" at bounding box center [1121, 158] width 10 height 10
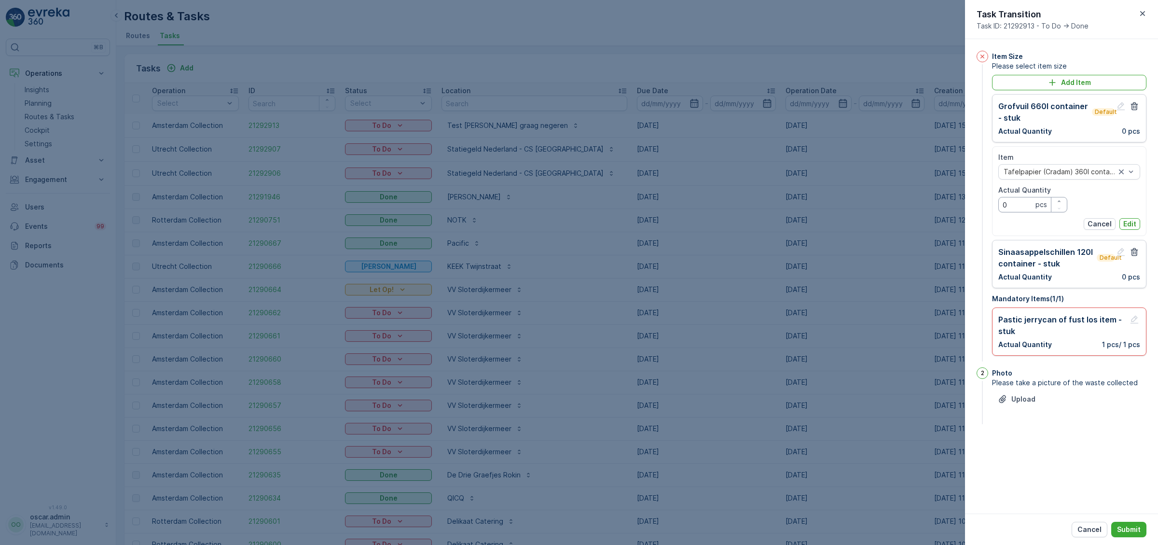
click at [1017, 211] on Quantity "0" at bounding box center [1033, 204] width 69 height 15
type Quantity "1"
click at [1128, 220] on p "Edit" at bounding box center [1130, 224] width 13 height 10
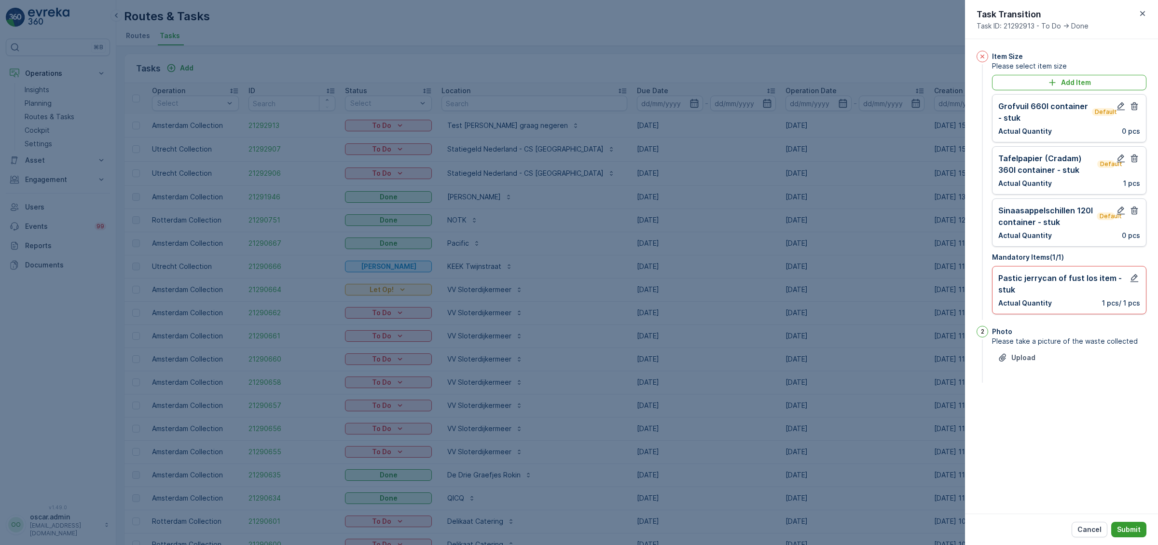
click at [1132, 524] on button "Submit" at bounding box center [1129, 529] width 35 height 15
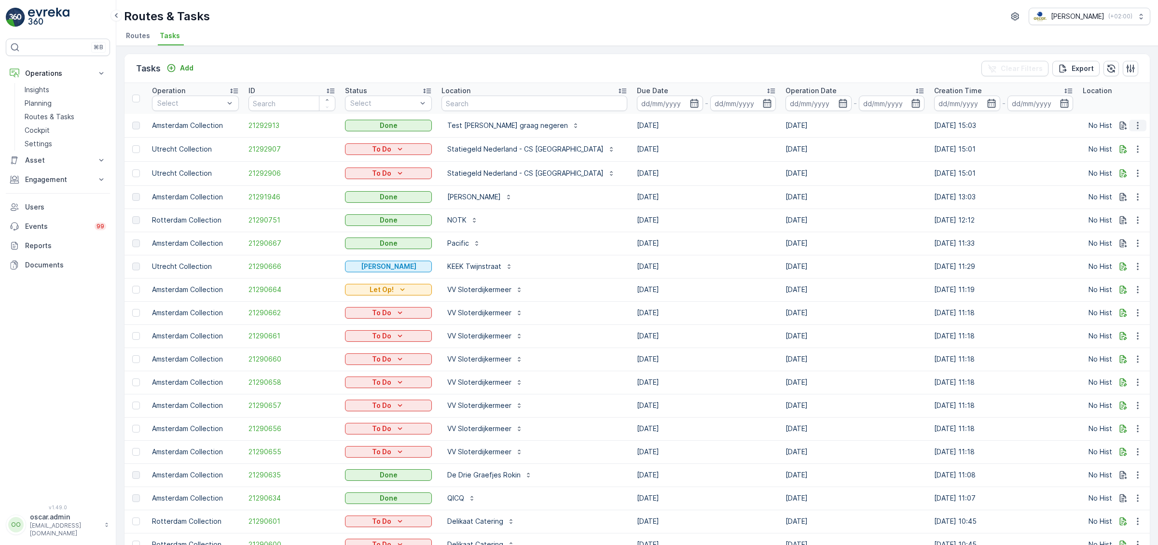
click at [1138, 127] on icon "button" at bounding box center [1138, 126] width 10 height 10
click at [1140, 126] on icon "button" at bounding box center [1138, 126] width 10 height 10
click at [1131, 139] on span "See More Details" at bounding box center [1126, 140] width 56 height 10
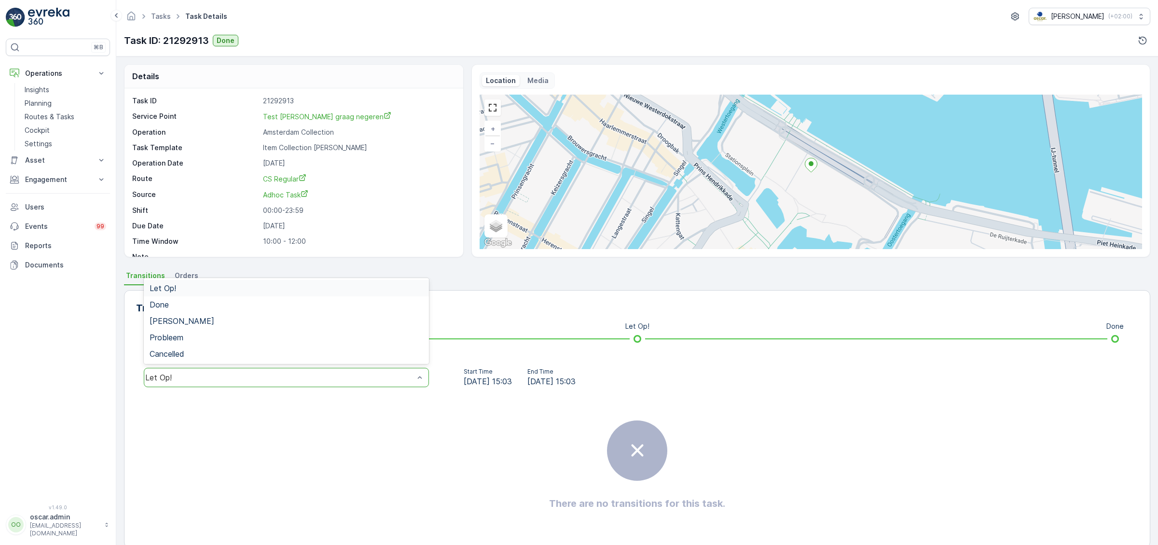
drag, startPoint x: 232, startPoint y: 379, endPoint x: 212, endPoint y: 366, distance: 23.3
click at [231, 379] on div "Let Op!" at bounding box center [279, 377] width 269 height 9
click at [167, 304] on span "Done" at bounding box center [159, 304] width 19 height 9
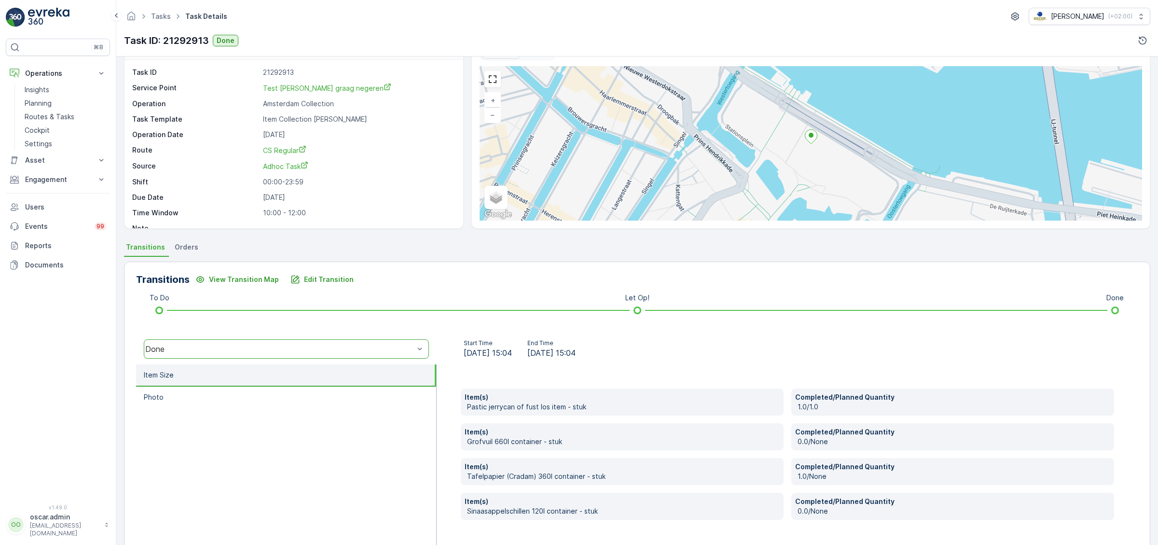
scroll to position [63, 0]
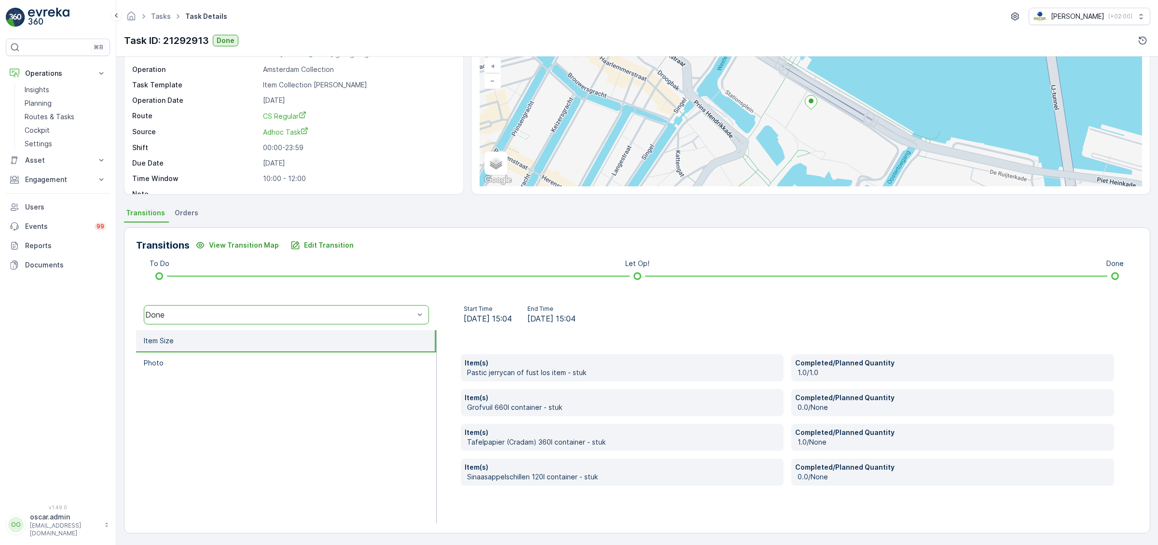
click at [709, 328] on div "Start Time [DATE] 15:04 End Time [DATE] 15:04" at bounding box center [788, 314] width 702 height 31
click at [64, 113] on p "Routes & Tasks" at bounding box center [50, 117] width 50 height 10
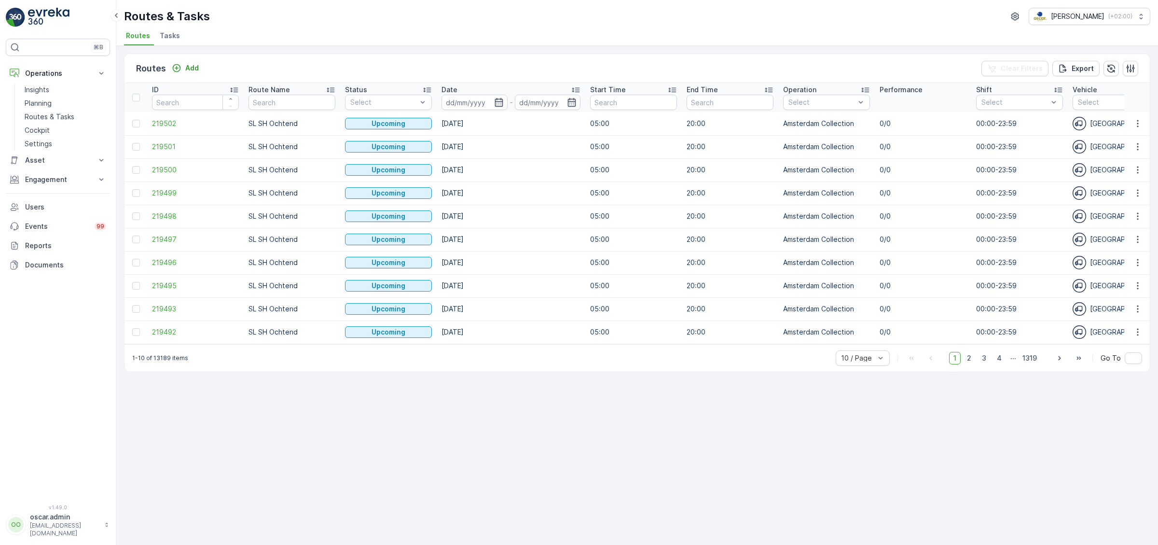
click at [170, 35] on span "Tasks" at bounding box center [170, 36] width 20 height 10
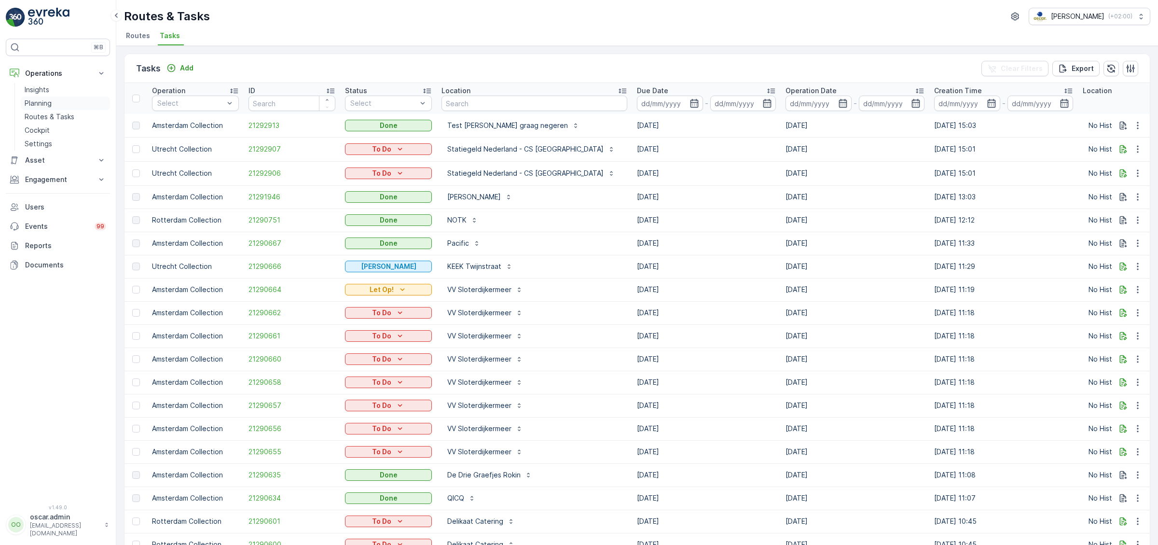
click at [49, 104] on p "Planning" at bounding box center [38, 103] width 27 height 10
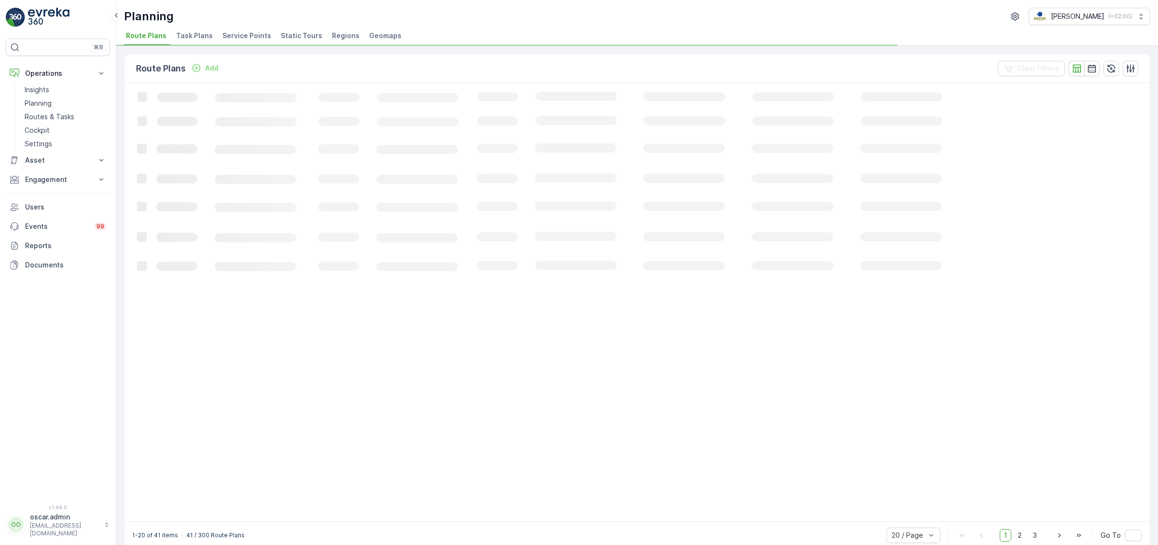
click at [238, 39] on span "Service Points" at bounding box center [246, 36] width 49 height 10
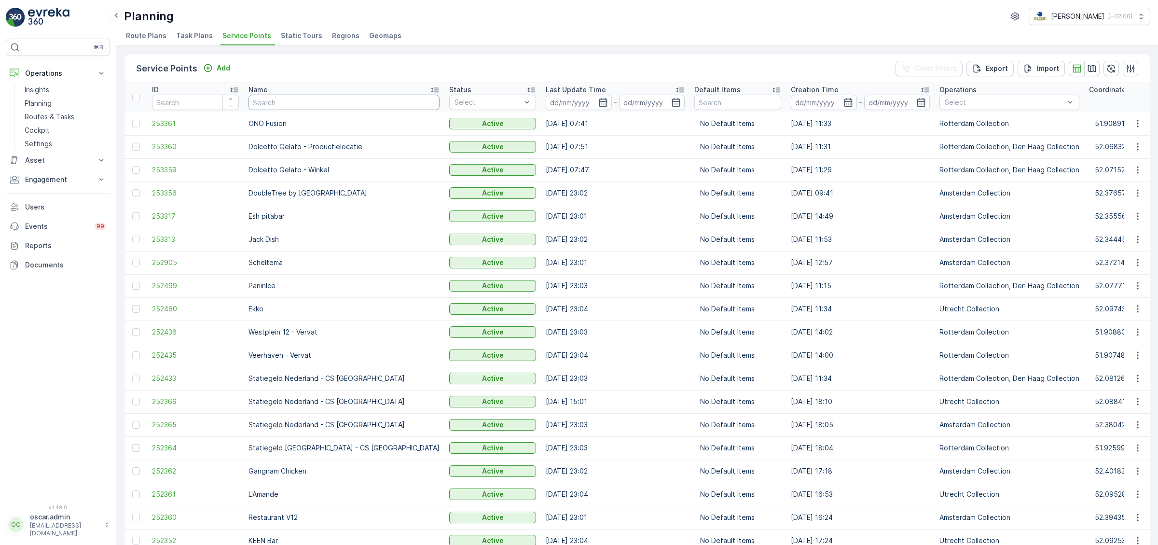
click at [341, 101] on input "text" at bounding box center [344, 102] width 191 height 15
click at [183, 35] on span "Task Plans" at bounding box center [194, 36] width 37 height 10
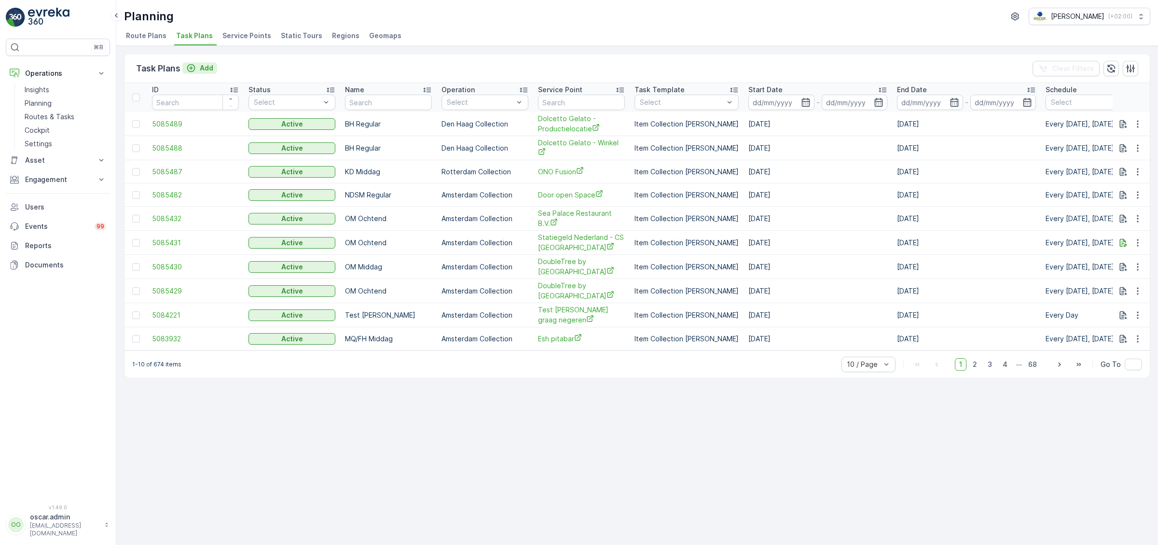
click at [203, 69] on p "Add" at bounding box center [207, 68] width 14 height 10
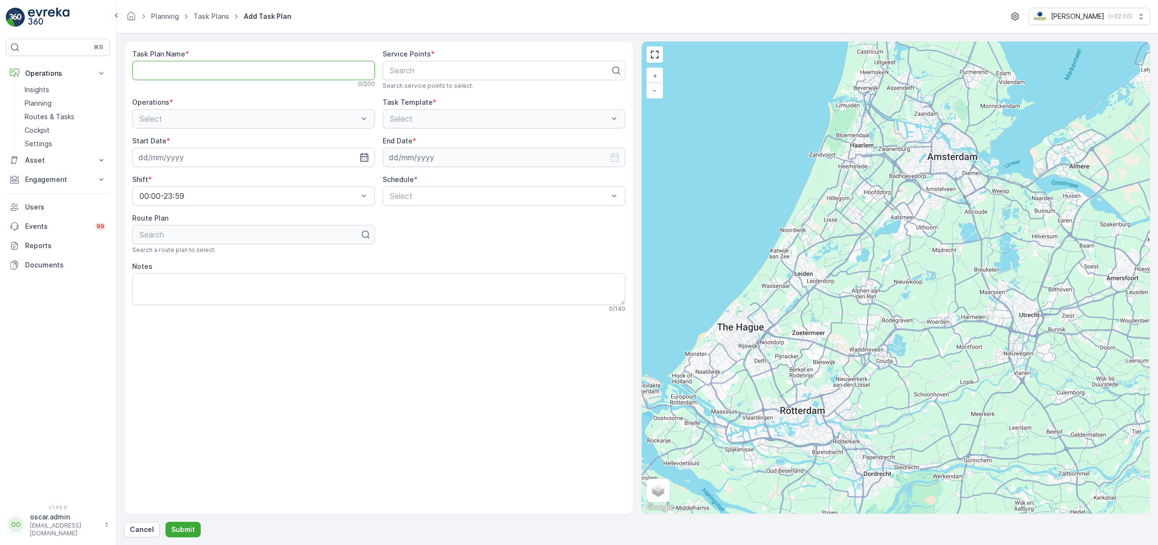
click at [266, 72] on Name "Task Plan Name" at bounding box center [253, 70] width 243 height 19
drag, startPoint x: 235, startPoint y: 77, endPoint x: 152, endPoint y: 71, distance: 83.2
click at [152, 71] on Name "[PERSON_NAME]" at bounding box center [253, 70] width 243 height 19
drag, startPoint x: 246, startPoint y: 72, endPoint x: 114, endPoint y: 59, distance: 131.9
click at [132, 61] on Name "[PERSON_NAME]" at bounding box center [253, 70] width 243 height 19
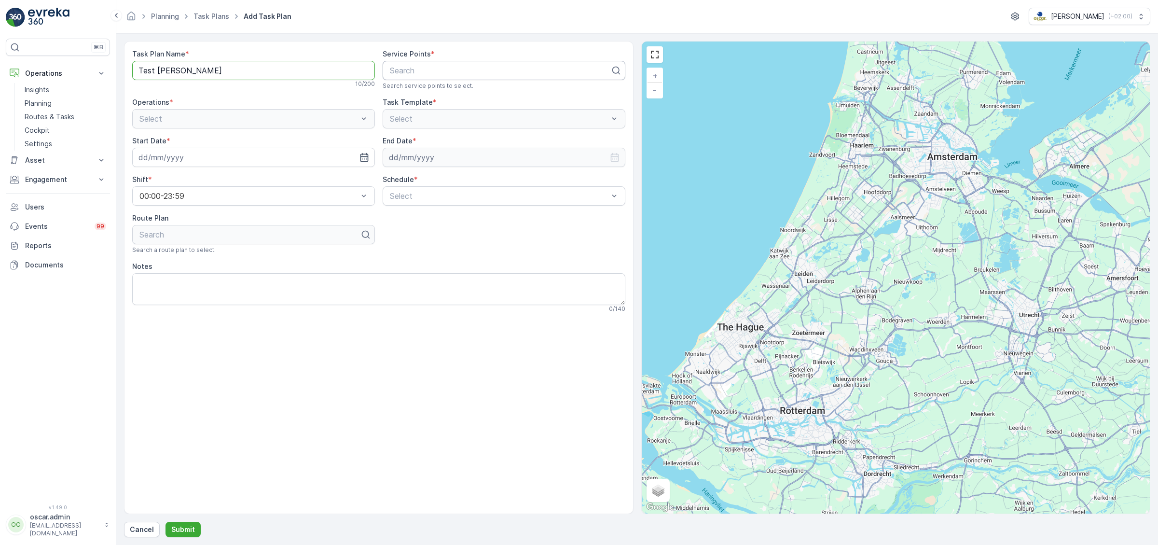
type Name "Test [PERSON_NAME]"
click at [431, 64] on div "Search" at bounding box center [504, 70] width 243 height 19
type input "thij"
click at [430, 94] on span "Test [PERSON_NAME] graag negeren" at bounding box center [457, 94] width 137 height 9
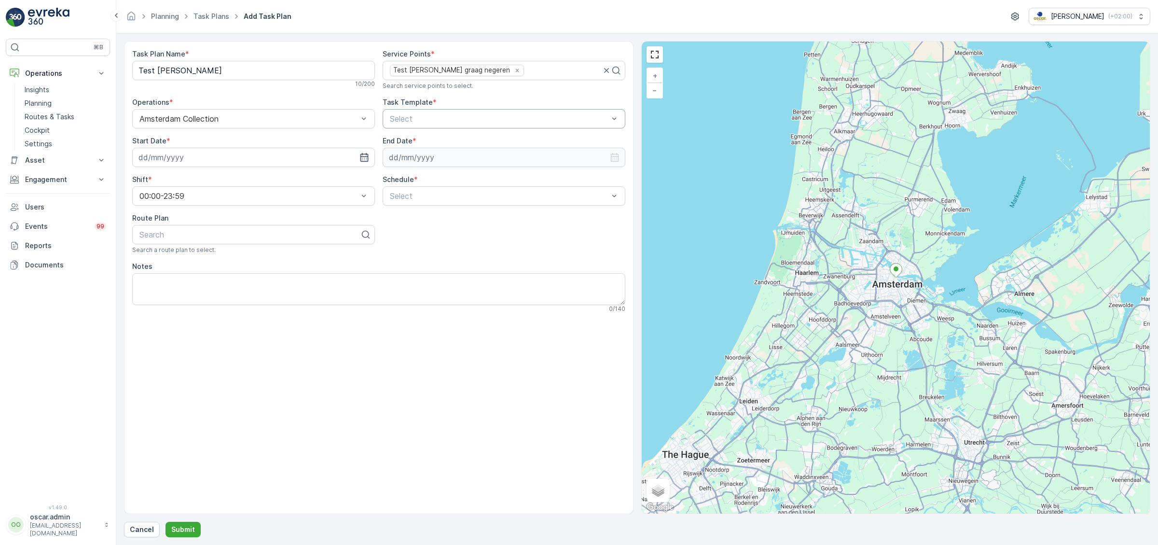
click at [432, 117] on div at bounding box center [499, 118] width 221 height 9
click at [414, 136] on div "Item Collection [PERSON_NAME]" at bounding box center [504, 142] width 243 height 16
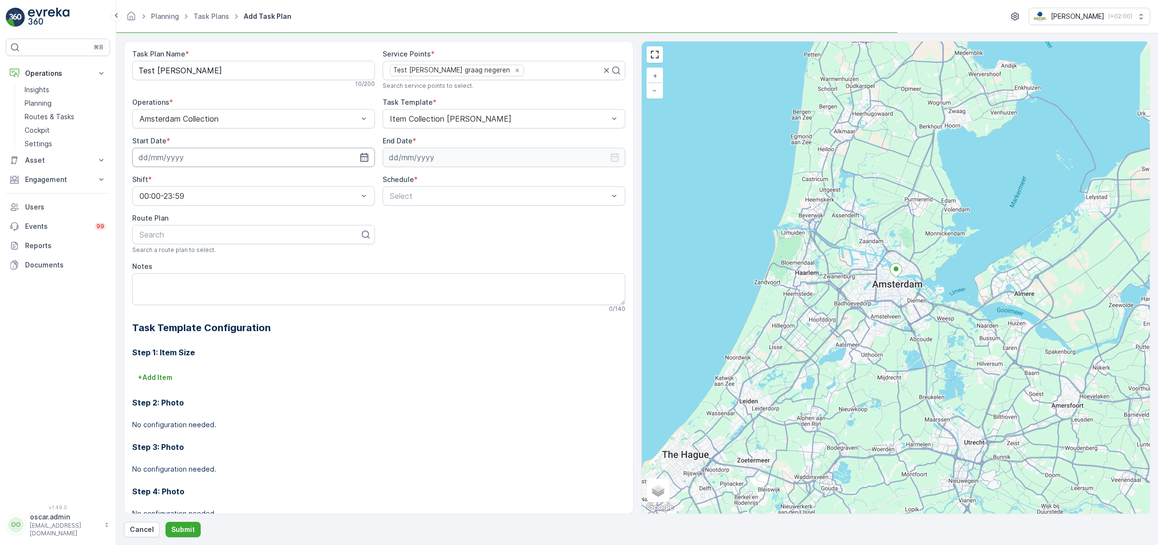
click at [306, 160] on input at bounding box center [253, 157] width 243 height 19
click at [232, 292] on div "29" at bounding box center [235, 295] width 15 height 15
type input "[DATE]"
click at [445, 158] on input at bounding box center [504, 157] width 243 height 19
click at [491, 294] on div "29" at bounding box center [485, 295] width 15 height 15
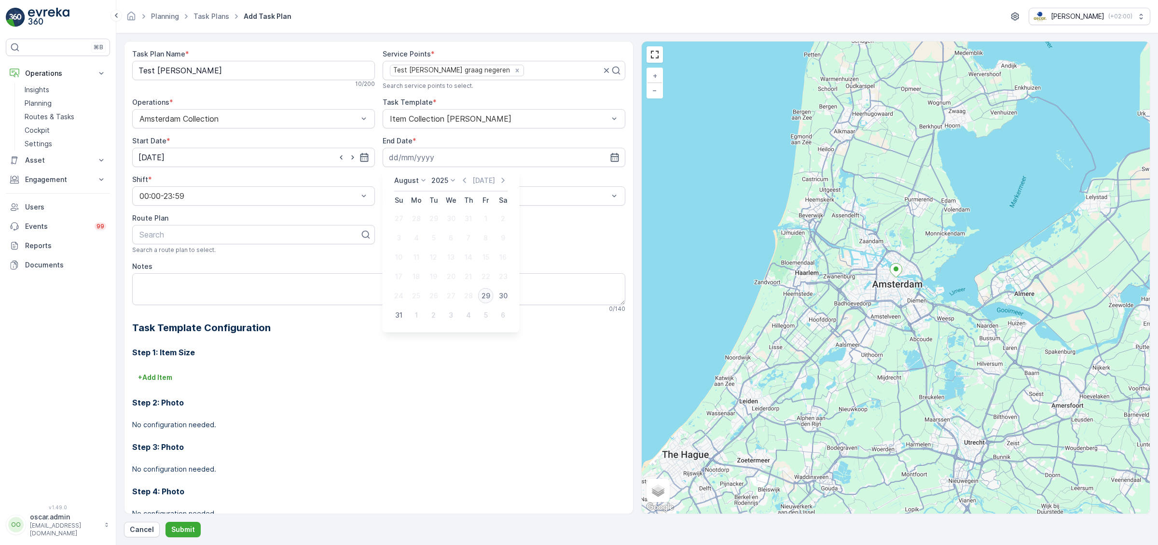
type input "[DATE]"
click at [410, 196] on div at bounding box center [499, 196] width 221 height 9
click at [407, 222] on div "Daily" at bounding box center [504, 219] width 231 height 9
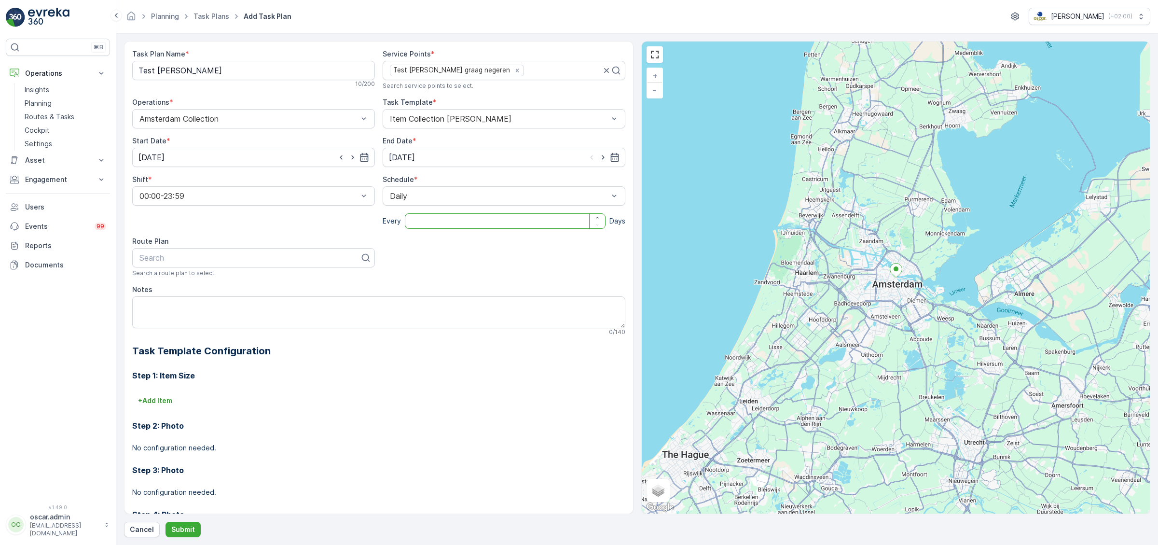
click at [413, 221] on input "number" at bounding box center [505, 220] width 201 height 15
type input "1"
click at [213, 260] on div at bounding box center [250, 257] width 222 height 9
type input "cs"
click at [199, 285] on div "CS Regular" at bounding box center [253, 281] width 231 height 9
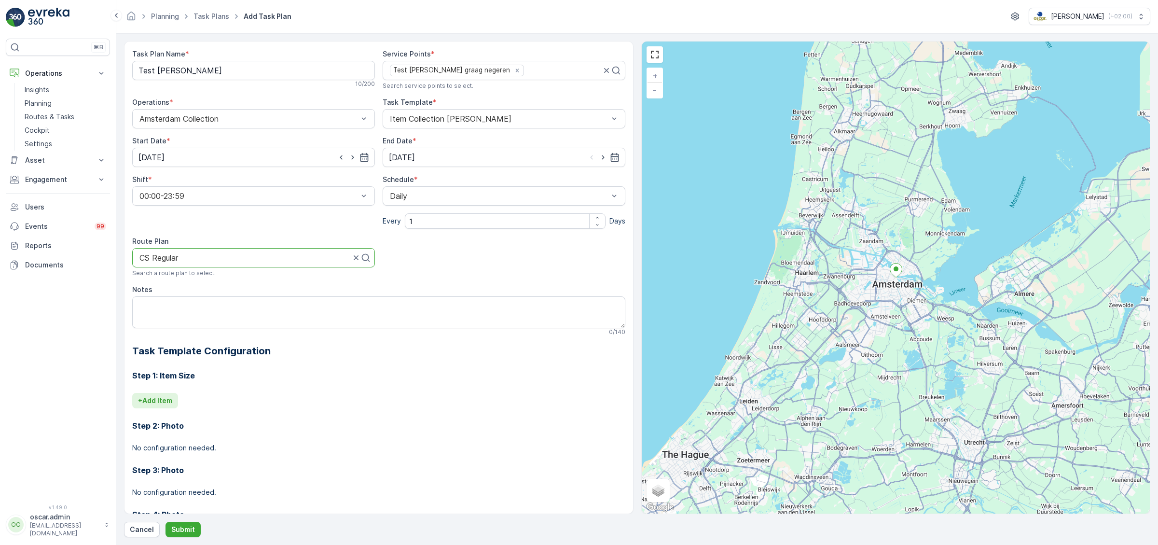
click at [163, 399] on p "+ Add Item" at bounding box center [155, 401] width 34 height 10
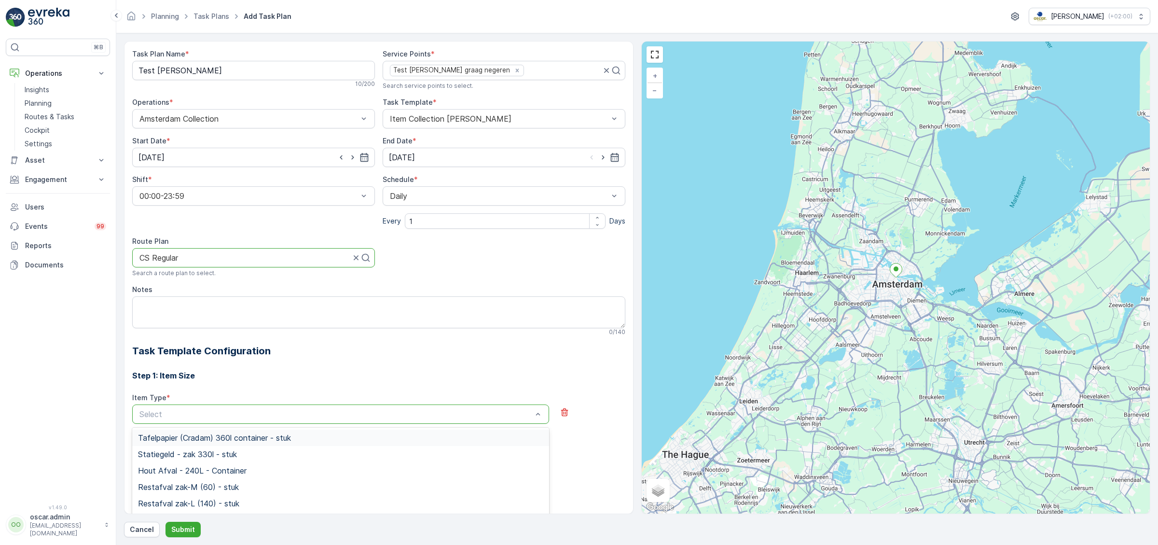
click at [192, 412] on div at bounding box center [336, 414] width 395 height 9
click at [174, 438] on span "Tafelpapier (Cradam) 360l container - stuk" at bounding box center [214, 437] width 153 height 9
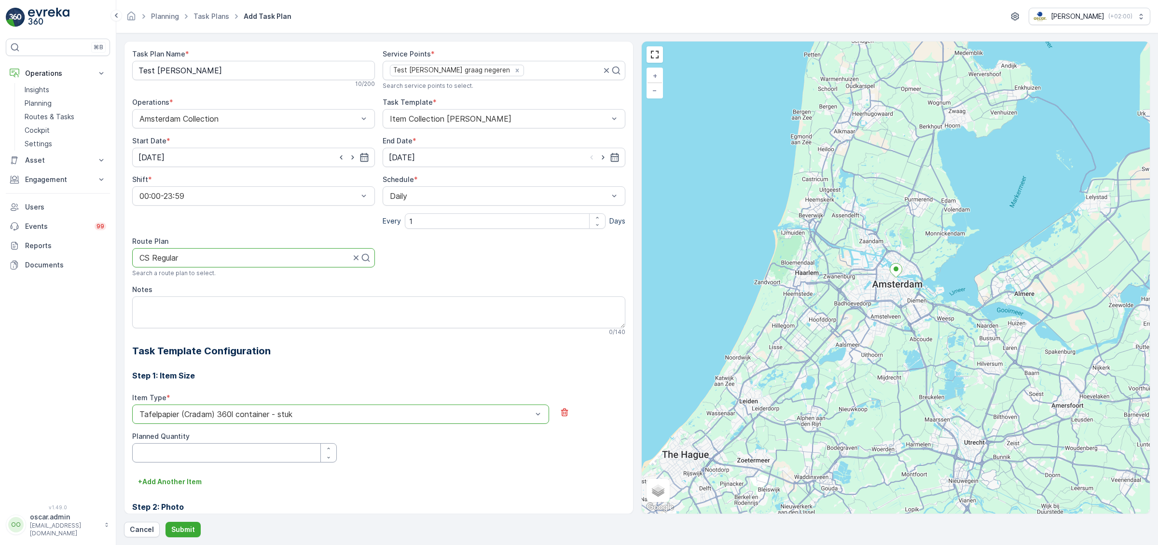
click at [175, 458] on Quantity "Planned Quantity" at bounding box center [234, 452] width 205 height 19
type Quantity "1"
click at [166, 524] on button "Submit" at bounding box center [183, 529] width 35 height 15
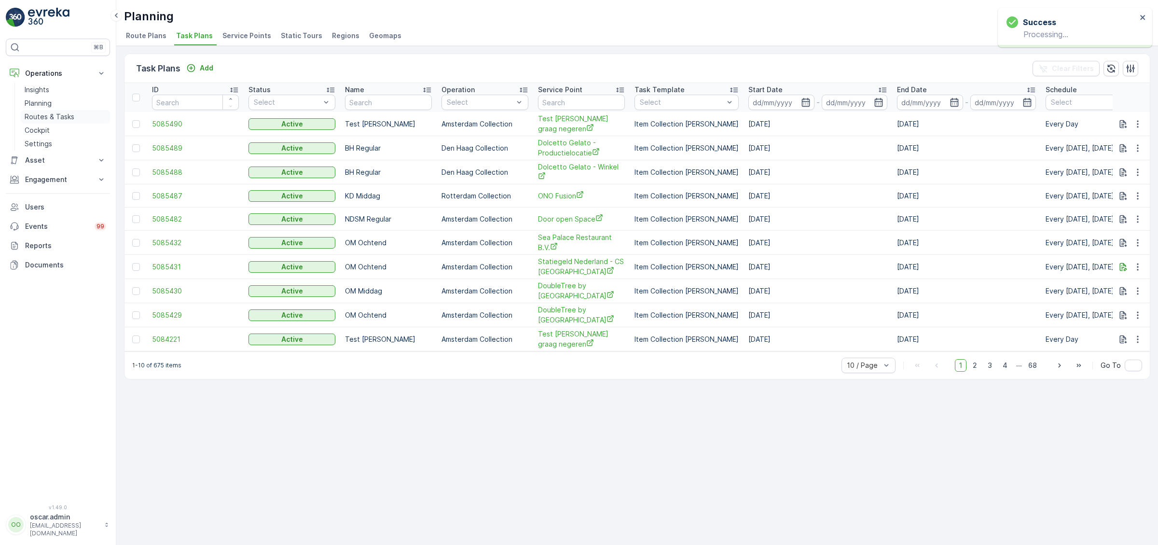
click at [52, 119] on p "Routes & Tasks" at bounding box center [50, 117] width 50 height 10
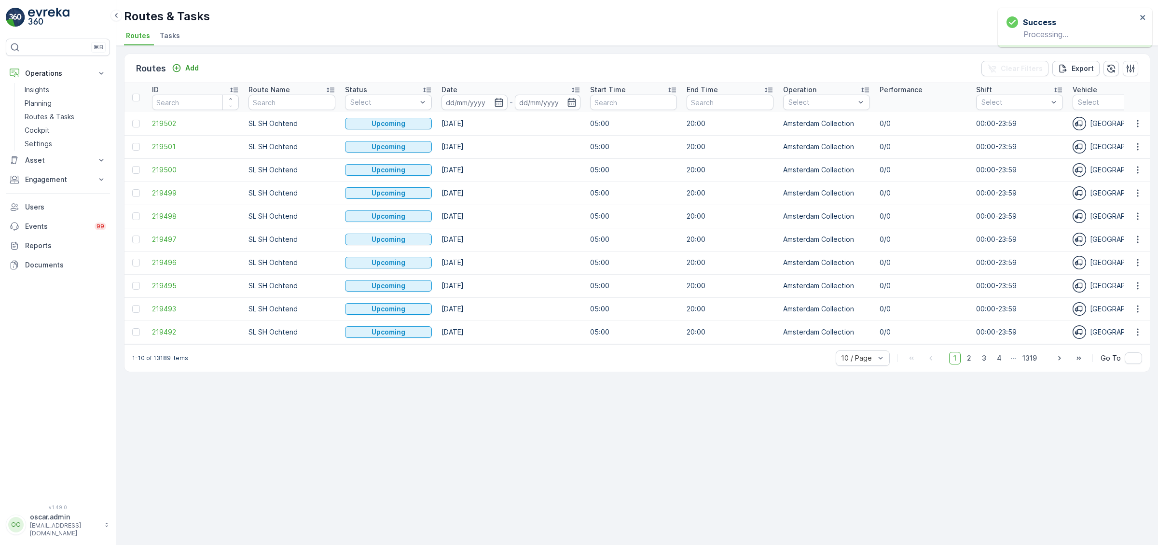
click at [163, 40] on span "Tasks" at bounding box center [170, 36] width 20 height 10
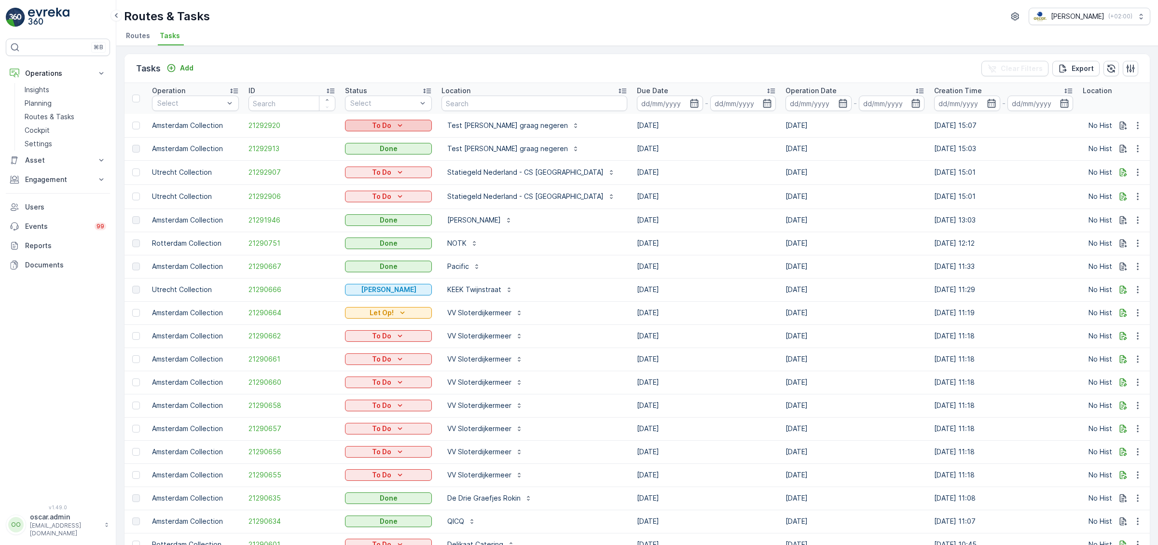
drag, startPoint x: 385, startPoint y: 156, endPoint x: 387, endPoint y: 126, distance: 30.5
click at [387, 126] on p "To Do" at bounding box center [381, 126] width 19 height 10
click at [366, 171] on div "Done" at bounding box center [377, 166] width 61 height 14
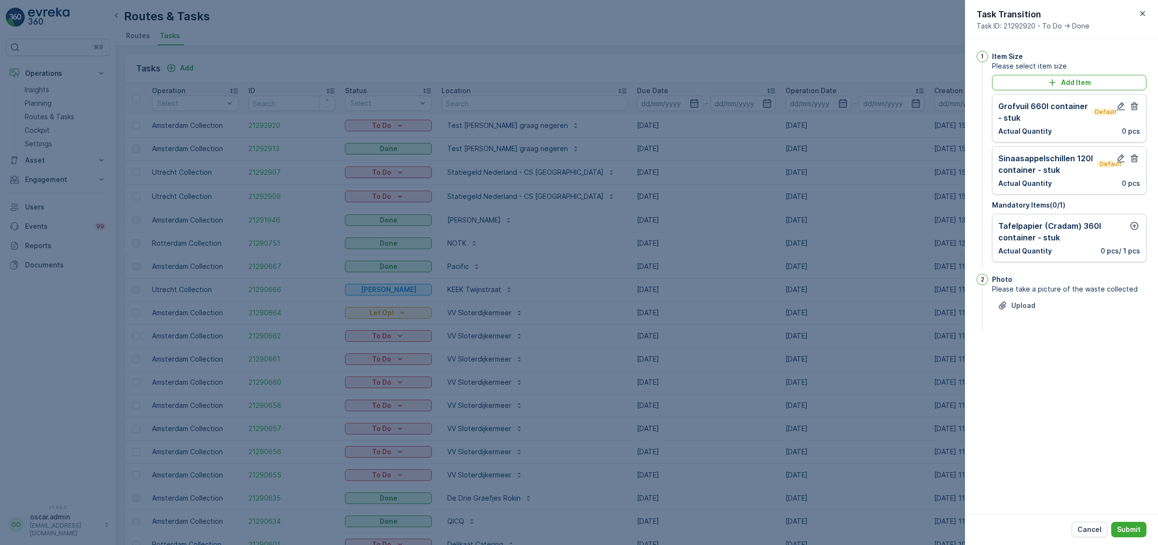
click at [655, 41] on div at bounding box center [579, 272] width 1158 height 545
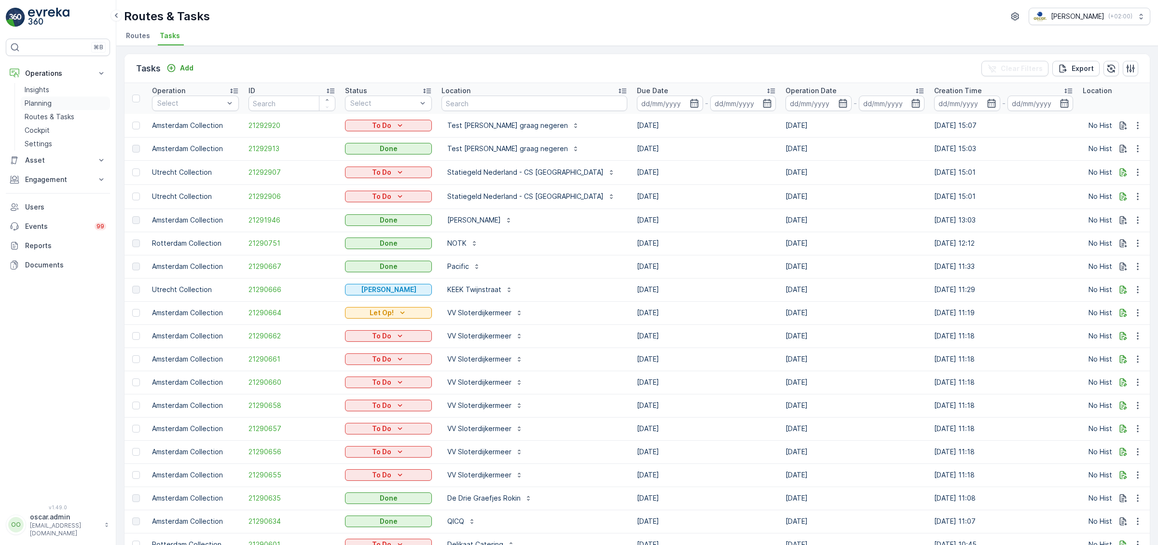
click at [43, 106] on p "Planning" at bounding box center [38, 103] width 27 height 10
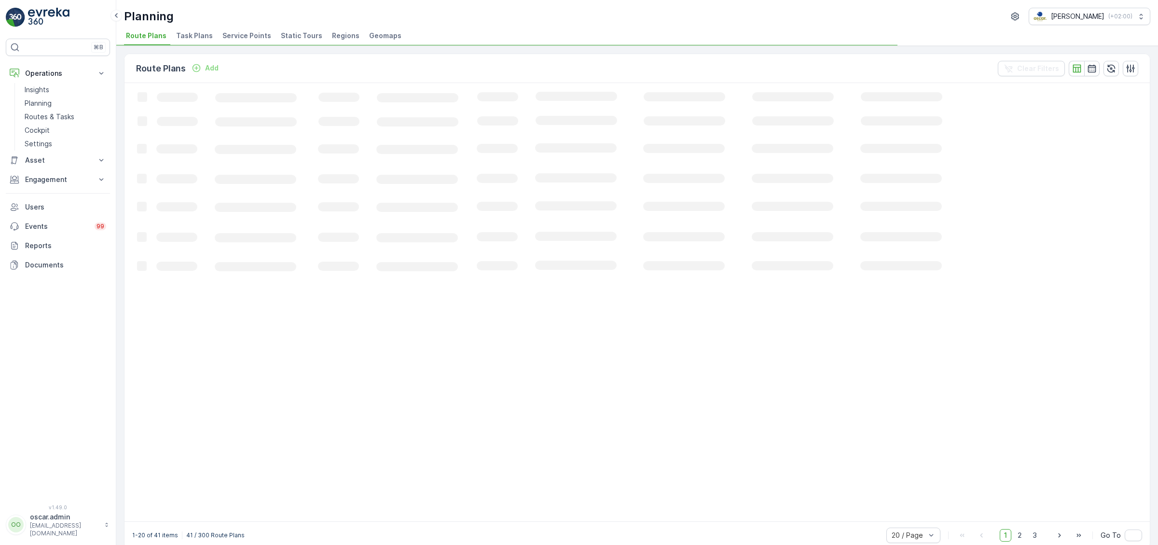
click at [226, 39] on span "Service Points" at bounding box center [246, 36] width 49 height 10
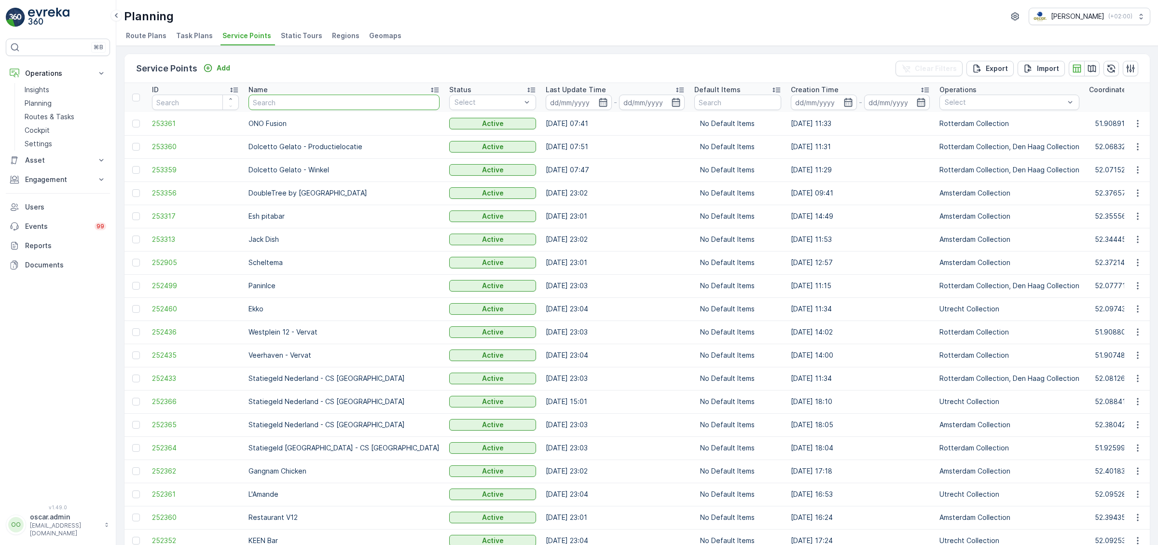
click at [292, 105] on input "text" at bounding box center [344, 102] width 191 height 15
type input "cra"
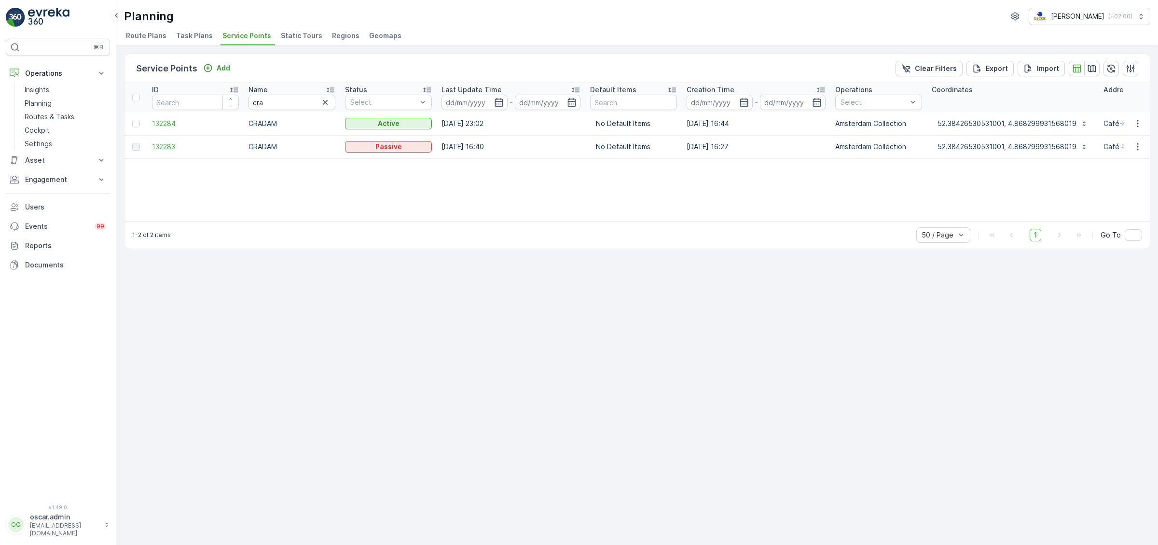
click at [226, 34] on span "Service Points" at bounding box center [246, 36] width 49 height 10
click at [279, 102] on input "cra" at bounding box center [292, 102] width 87 height 15
type input "c"
type input "thiojs"
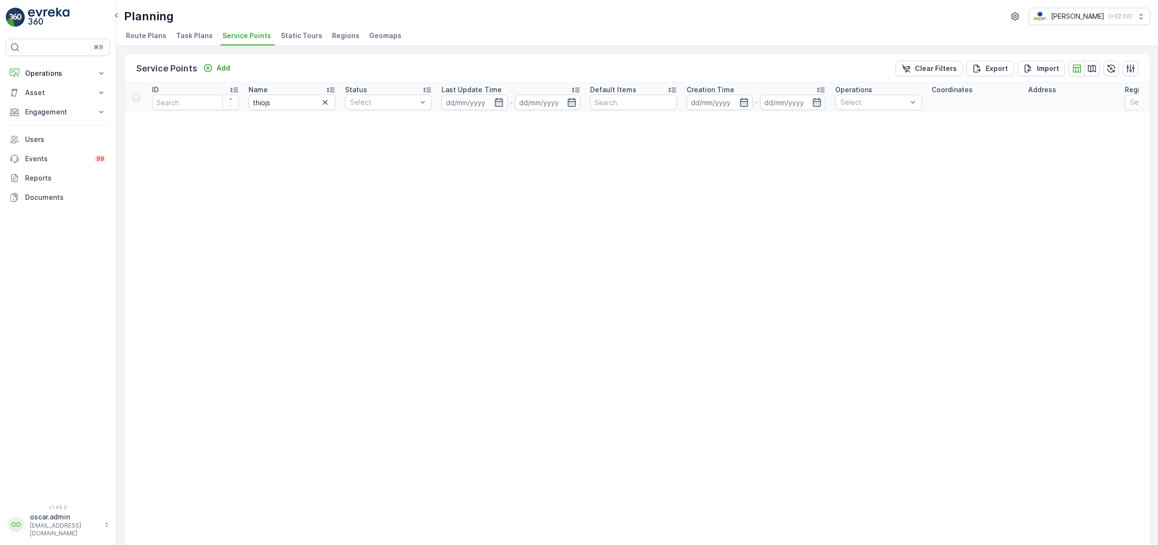
click at [293, 99] on input "thiojs" at bounding box center [292, 102] width 87 height 15
type input "thijs"
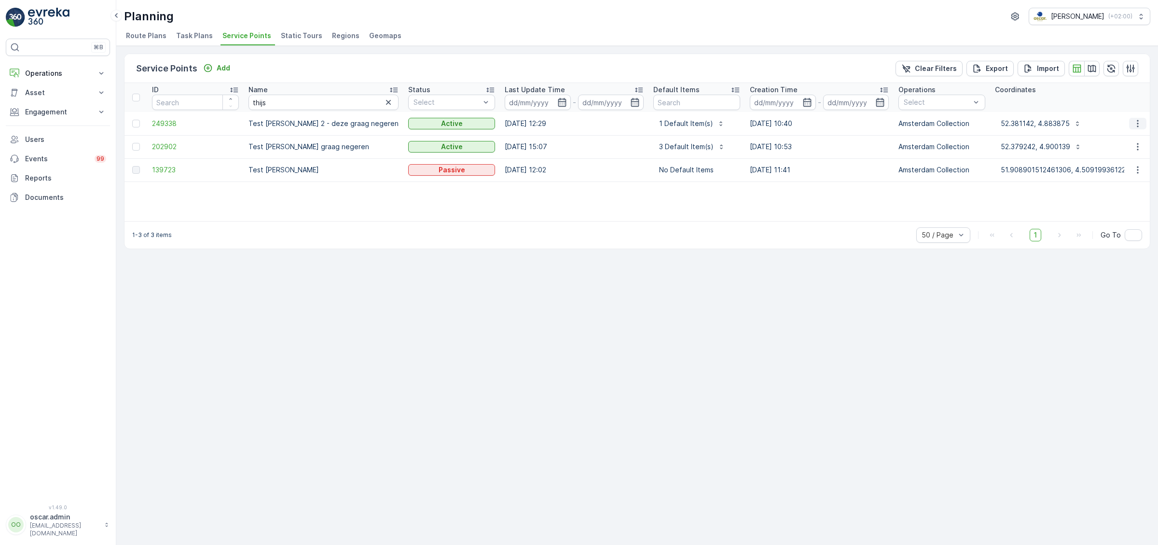
click at [1141, 119] on icon "button" at bounding box center [1138, 124] width 10 height 10
click at [1070, 98] on th "Coordinates" at bounding box center [1075, 97] width 171 height 29
click at [1138, 150] on icon "button" at bounding box center [1137, 146] width 1 height 7
click at [1116, 175] on span "Edit Service Point" at bounding box center [1110, 174] width 58 height 10
